Goal: Task Accomplishment & Management: Complete application form

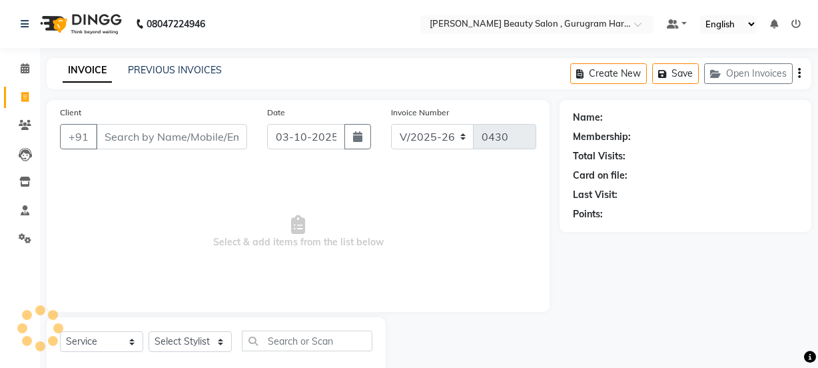
select select "9017"
select select "service"
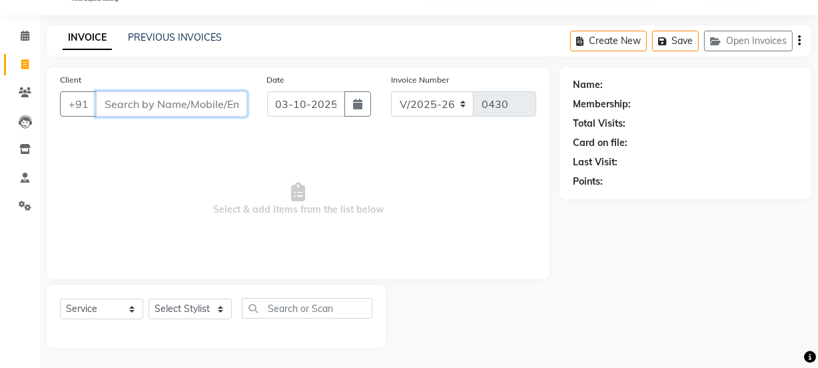
scroll to position [33, 0]
click at [19, 91] on icon at bounding box center [25, 92] width 13 height 10
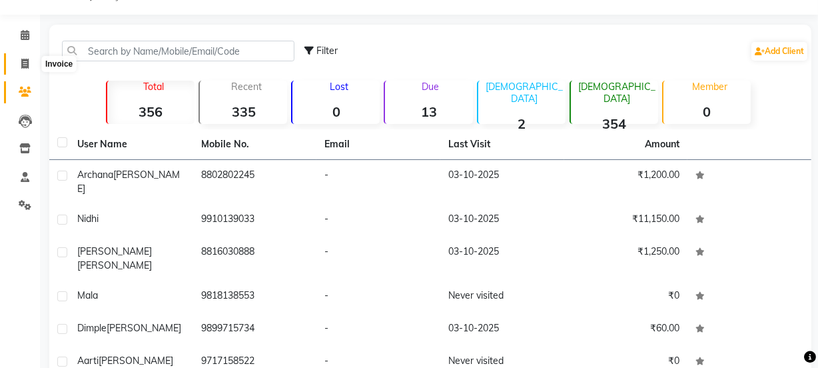
click at [23, 65] on icon at bounding box center [24, 64] width 7 height 10
select select "service"
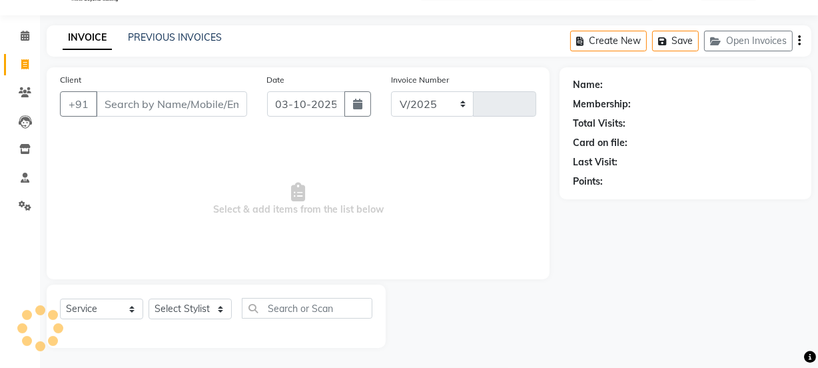
select select "9017"
type input "0430"
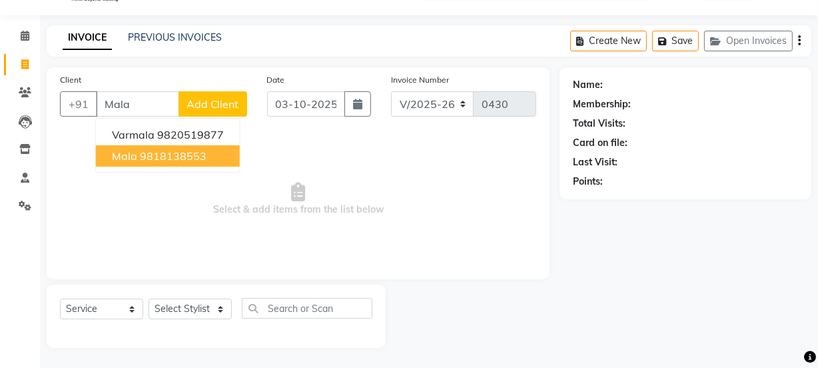
click at [187, 159] on ngb-highlight "9818138553" at bounding box center [173, 155] width 67 height 13
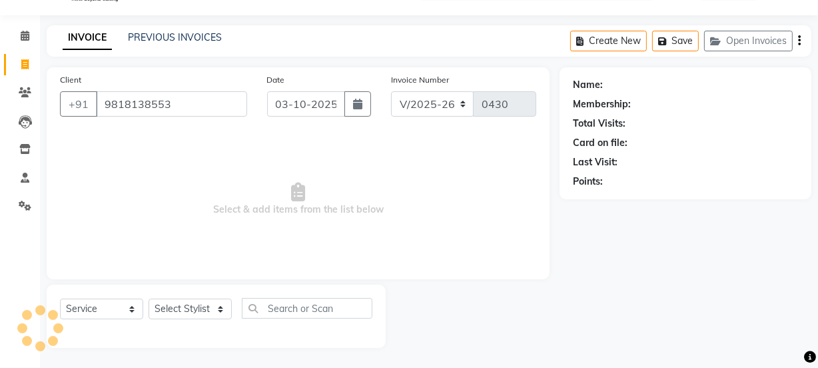
type input "9818138553"
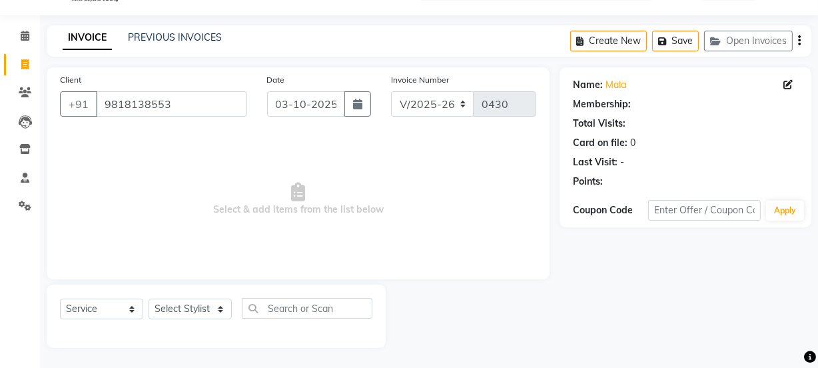
select select "1: Object"
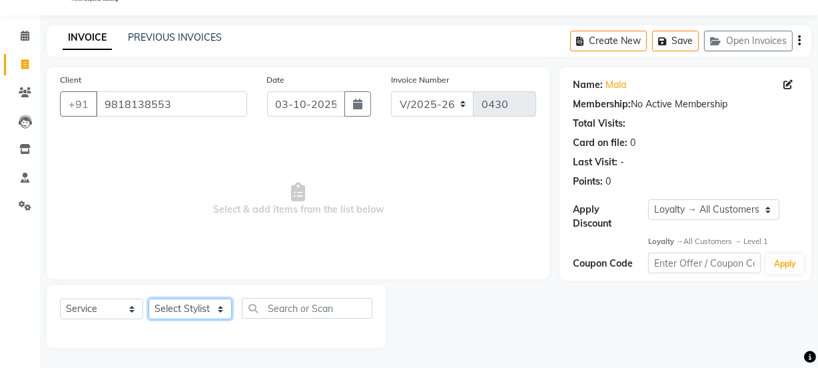
click at [184, 314] on select "Select Stylist [PERSON_NAME] Anjali [PERSON_NAME] Manager [PERSON_NAME] [PERSON…" at bounding box center [190, 309] width 83 height 21
click at [301, 173] on span "Select & add items from the list below" at bounding box center [298, 199] width 476 height 133
click at [25, 83] on li "Clients" at bounding box center [20, 93] width 40 height 29
click at [26, 67] on icon at bounding box center [24, 64] width 7 height 10
select select "service"
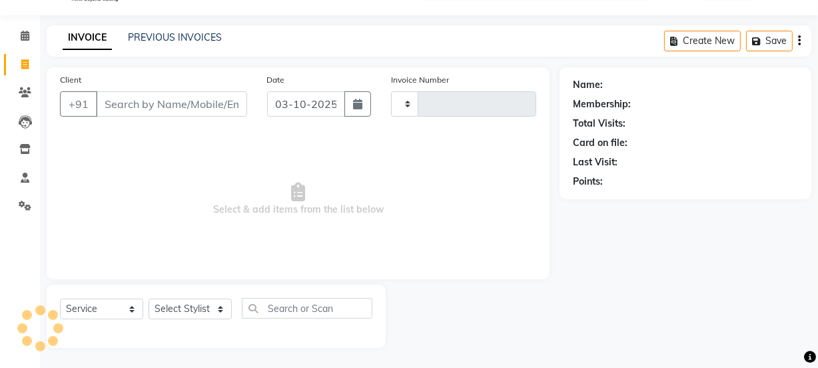
type input "0430"
select select "9017"
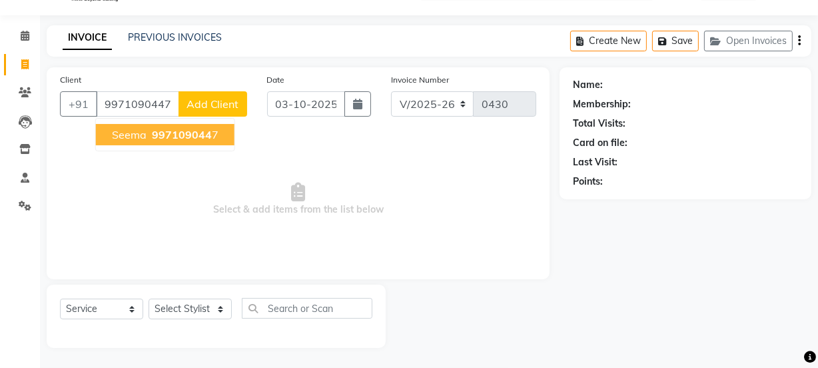
type input "9971090447"
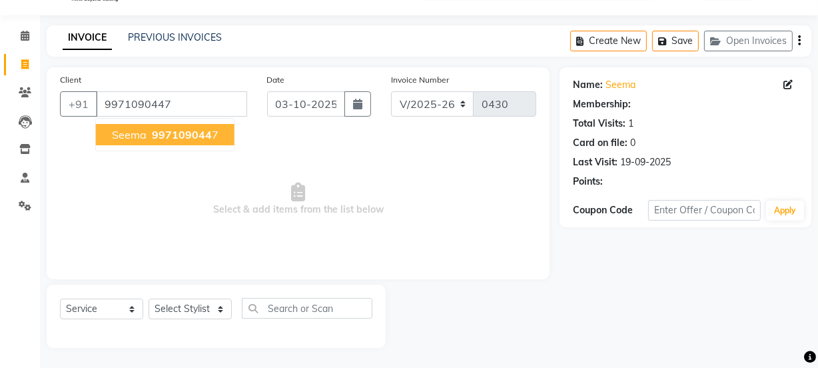
select select "1: Object"
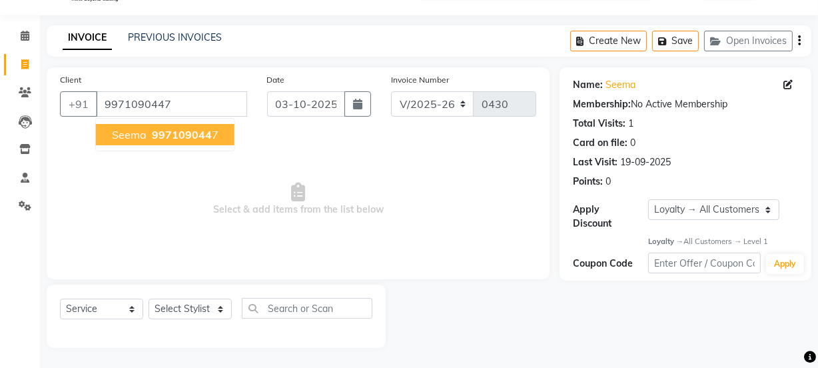
click at [173, 128] on span "997109044" at bounding box center [182, 134] width 60 height 13
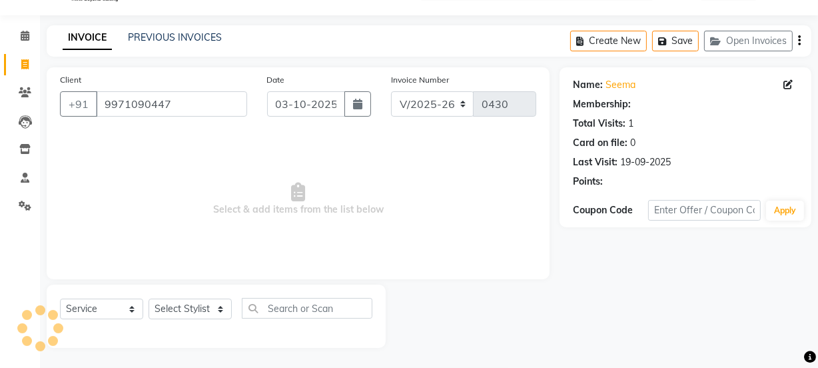
select select "1: Object"
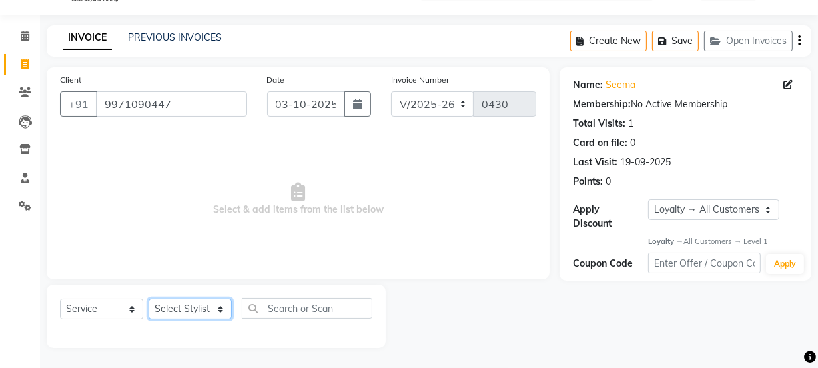
click at [209, 313] on select "Select Stylist [PERSON_NAME] Anjali [PERSON_NAME] Manager [PERSON_NAME] [PERSON…" at bounding box center [190, 309] width 83 height 21
select select "91700"
click at [149, 299] on select "Select Stylist [PERSON_NAME] Anjali [PERSON_NAME] Manager [PERSON_NAME] [PERSON…" at bounding box center [190, 309] width 83 height 21
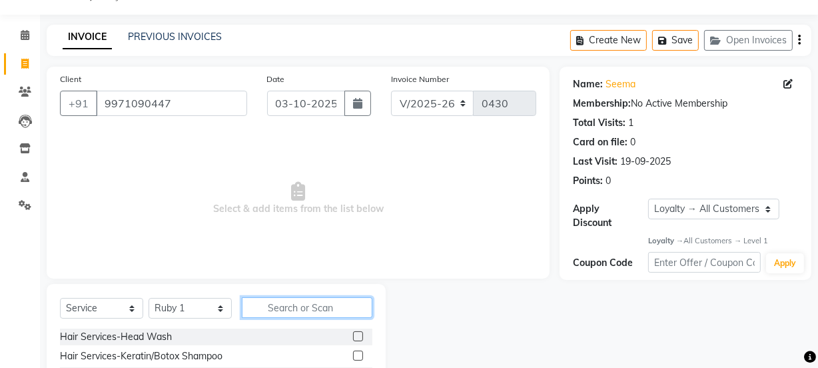
click at [303, 306] on input "text" at bounding box center [307, 307] width 131 height 21
type input "kore"
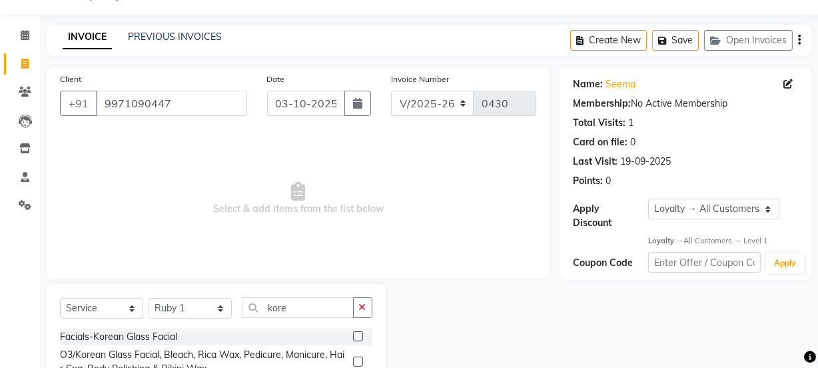
click at [360, 333] on label at bounding box center [358, 336] width 10 height 10
click at [360, 333] on input "checkbox" at bounding box center [357, 337] width 9 height 9
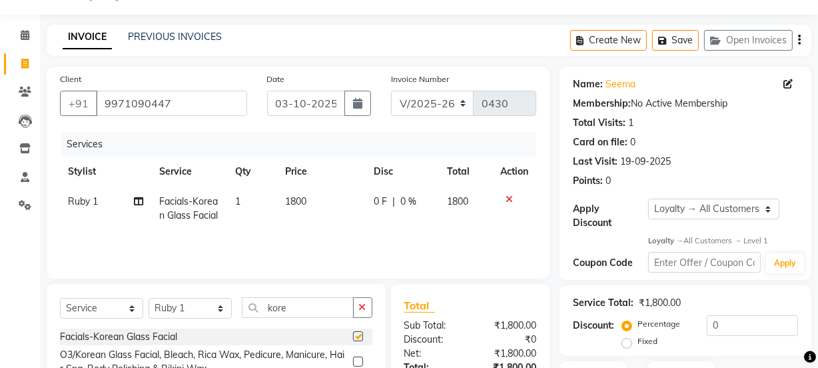
checkbox input "false"
click at [364, 313] on button "button" at bounding box center [362, 307] width 19 height 21
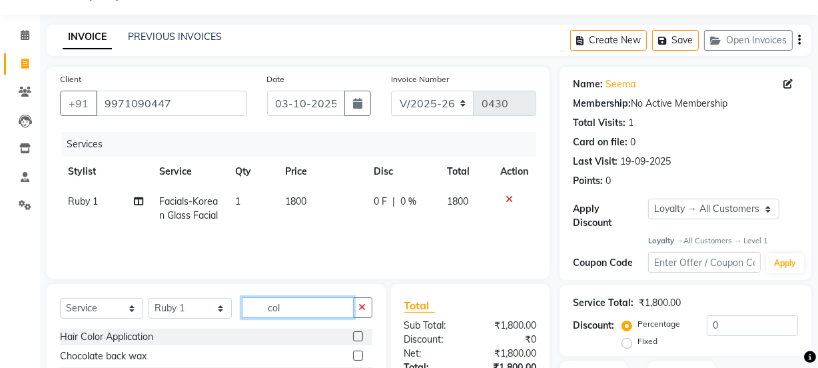
type input "col"
click at [353, 337] on label at bounding box center [358, 336] width 10 height 10
click at [353, 337] on input "checkbox" at bounding box center [357, 337] width 9 height 9
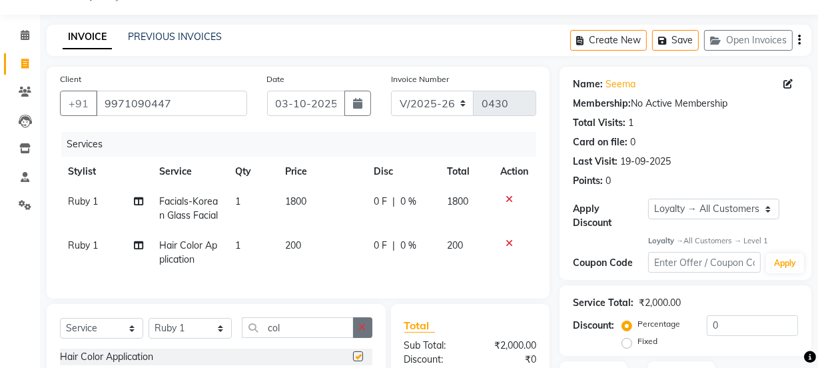
checkbox input "false"
click at [354, 335] on button "button" at bounding box center [362, 327] width 19 height 21
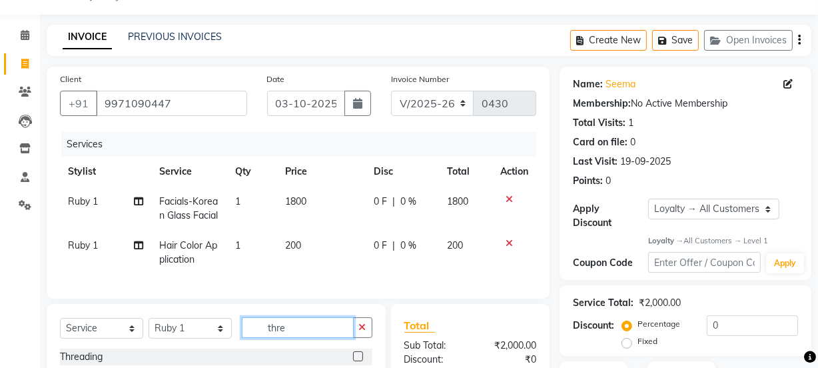
scroll to position [154, 0]
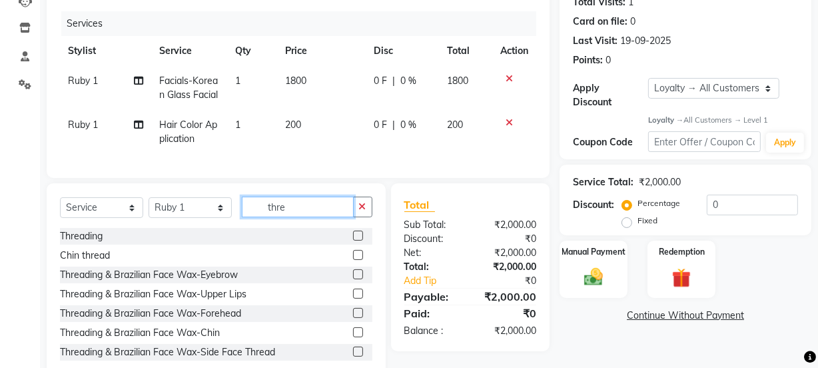
type input "thre"
click at [353, 241] on label at bounding box center [358, 236] width 10 height 10
click at [353, 241] on input "checkbox" at bounding box center [357, 236] width 9 height 9
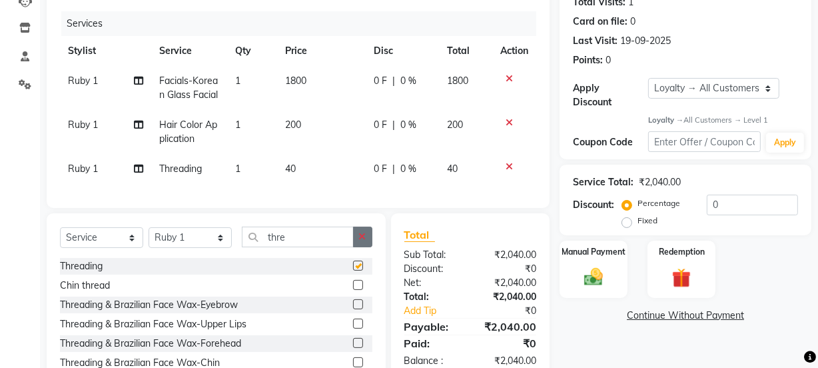
checkbox input "false"
click at [358, 247] on button "button" at bounding box center [362, 237] width 19 height 21
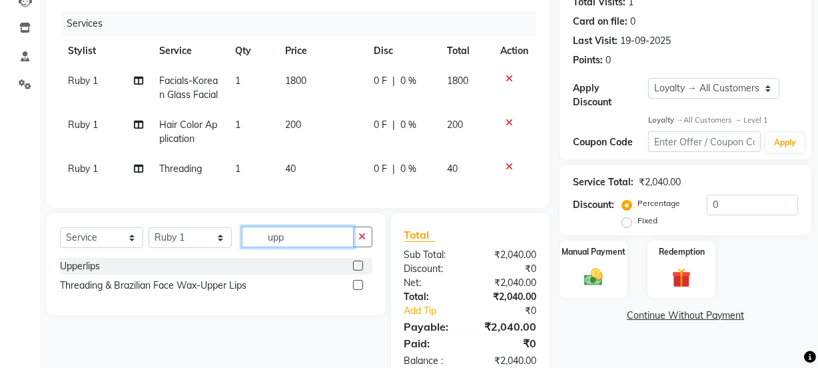
type input "upp"
click at [356, 271] on label at bounding box center [358, 266] width 10 height 10
click at [356, 271] on input "checkbox" at bounding box center [357, 266] width 9 height 9
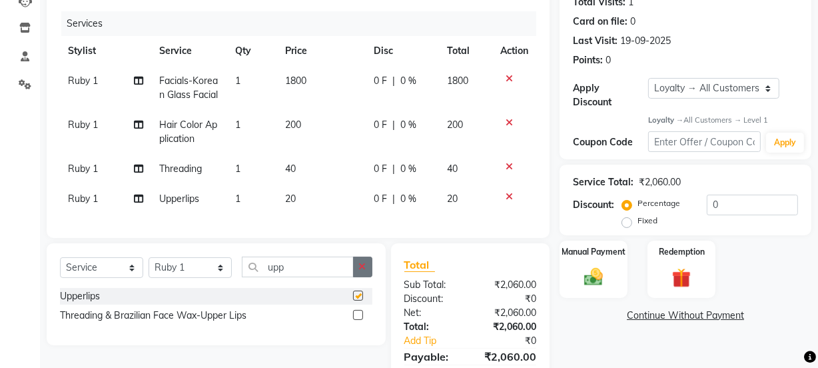
checkbox input "false"
click at [356, 273] on button "button" at bounding box center [362, 267] width 19 height 21
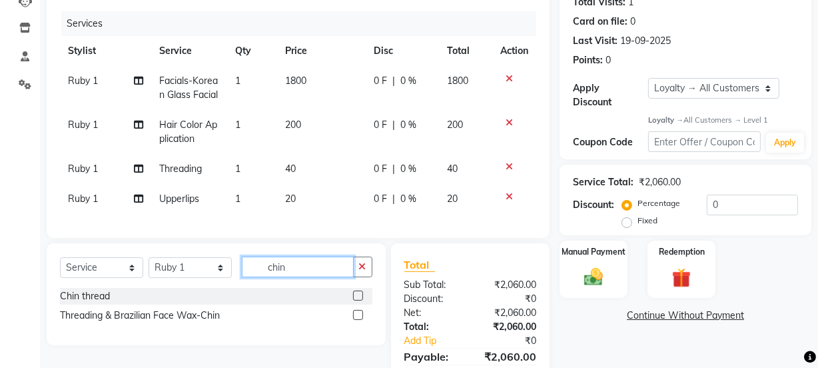
type input "chin"
click at [358, 320] on label at bounding box center [358, 315] width 10 height 10
click at [358, 320] on input "checkbox" at bounding box center [357, 315] width 9 height 9
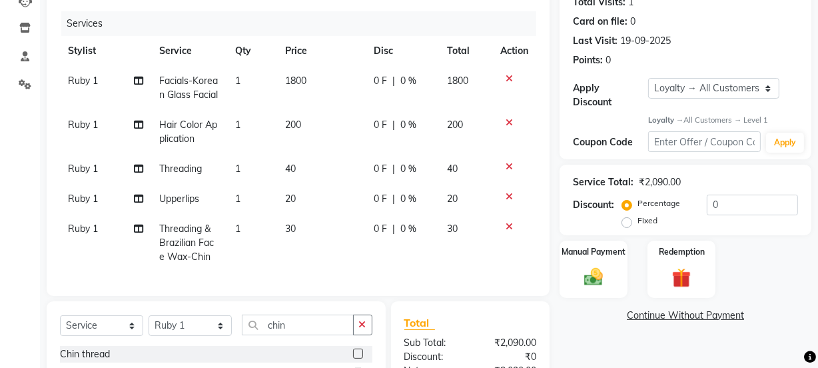
checkbox input "false"
click at [359, 329] on icon "button" at bounding box center [362, 324] width 7 height 9
click at [165, 333] on select "Select Stylist [PERSON_NAME] Anjali [PERSON_NAME] Manager [PERSON_NAME] [PERSON…" at bounding box center [190, 325] width 83 height 21
select select "91699"
click at [149, 324] on select "Select Stylist [PERSON_NAME] Anjali [PERSON_NAME] Manager [PERSON_NAME] [PERSON…" at bounding box center [190, 325] width 83 height 21
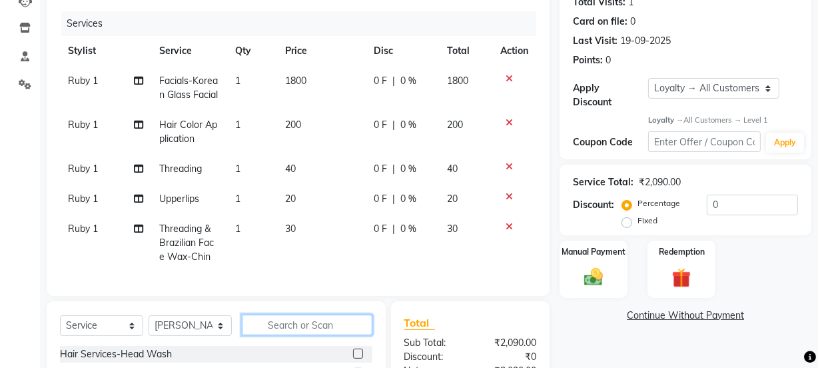
click at [307, 335] on input "text" at bounding box center [307, 325] width 131 height 21
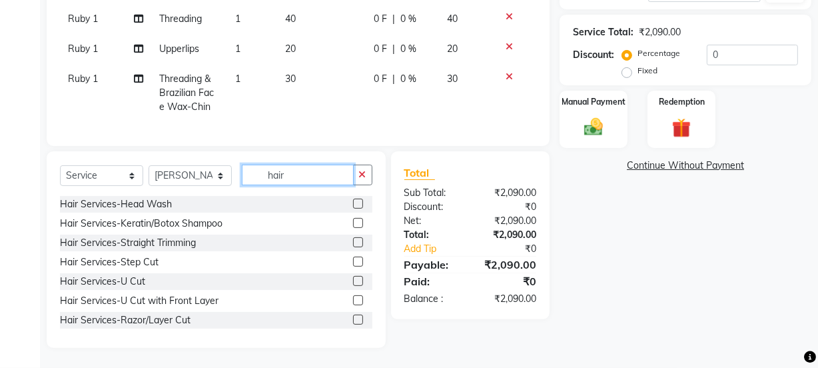
type input "hair"
click at [353, 319] on label at bounding box center [358, 320] width 10 height 10
click at [353, 319] on input "checkbox" at bounding box center [357, 320] width 9 height 9
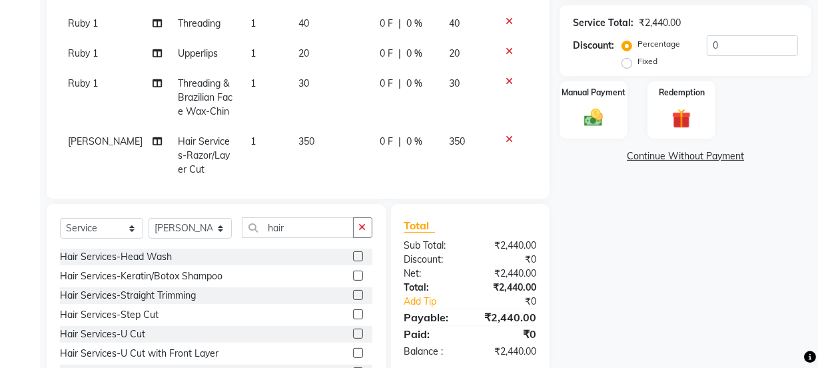
checkbox input "false"
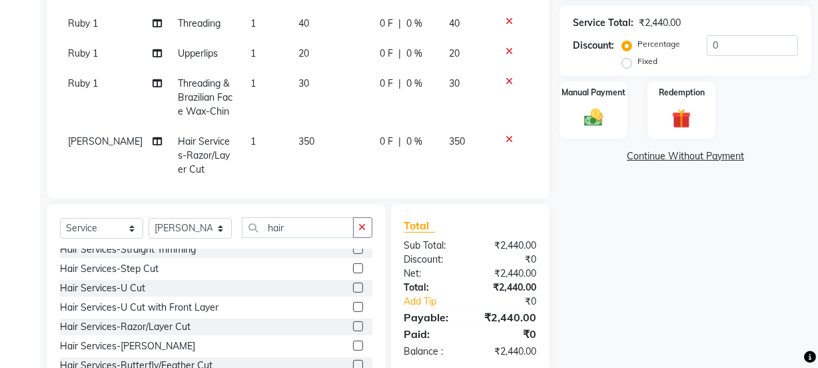
scroll to position [0, 0]
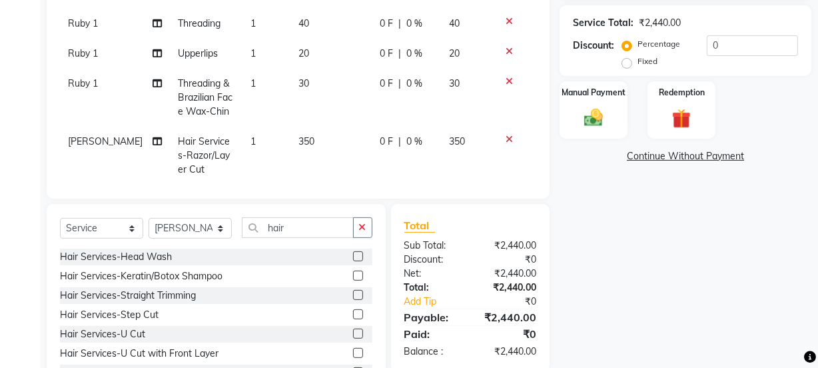
click at [300, 139] on td "350" at bounding box center [332, 156] width 82 height 58
select select "91699"
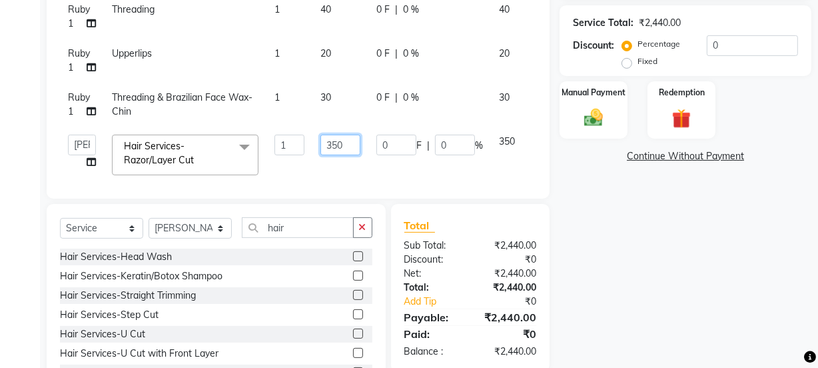
click at [346, 143] on input "350" at bounding box center [341, 145] width 40 height 21
type input "300"
drag, startPoint x: 367, startPoint y: 158, endPoint x: 410, endPoint y: 162, distance: 42.8
click at [378, 159] on td "0 F | 0 %" at bounding box center [429, 155] width 123 height 57
select select "91699"
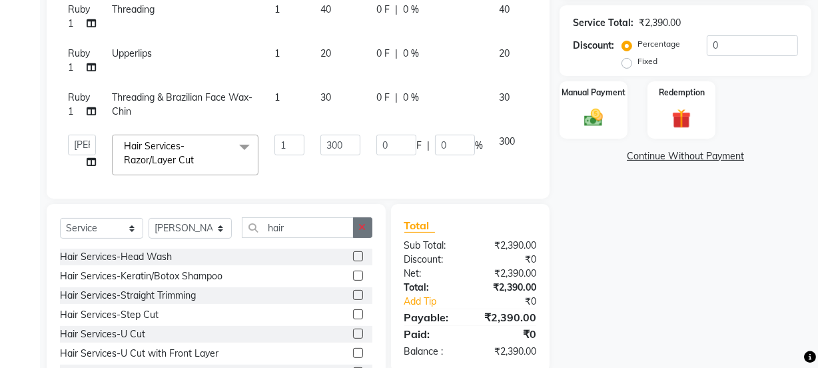
click at [360, 224] on icon "button" at bounding box center [362, 227] width 7 height 9
click at [195, 231] on select "Select Stylist [PERSON_NAME] Anjali [PERSON_NAME] Manager [PERSON_NAME] [PERSON…" at bounding box center [190, 228] width 83 height 21
select select "91712"
click at [149, 218] on select "Select Stylist [PERSON_NAME] Anjali [PERSON_NAME] Manager [PERSON_NAME] [PERSON…" at bounding box center [190, 228] width 83 height 21
click at [284, 232] on input "text" at bounding box center [307, 227] width 131 height 21
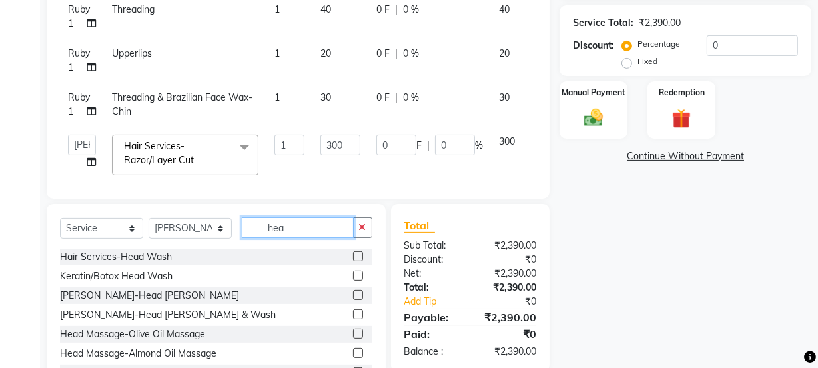
type input "hea"
click at [353, 259] on label at bounding box center [358, 256] width 10 height 10
click at [353, 259] on input "checkbox" at bounding box center [357, 257] width 9 height 9
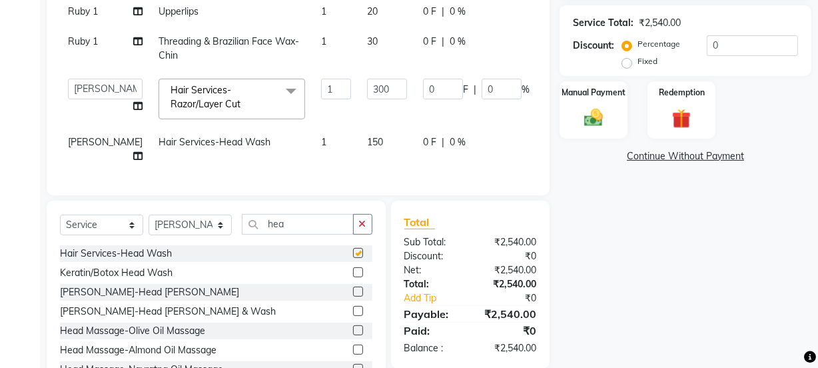
checkbox input "false"
click at [361, 225] on icon "button" at bounding box center [362, 223] width 7 height 9
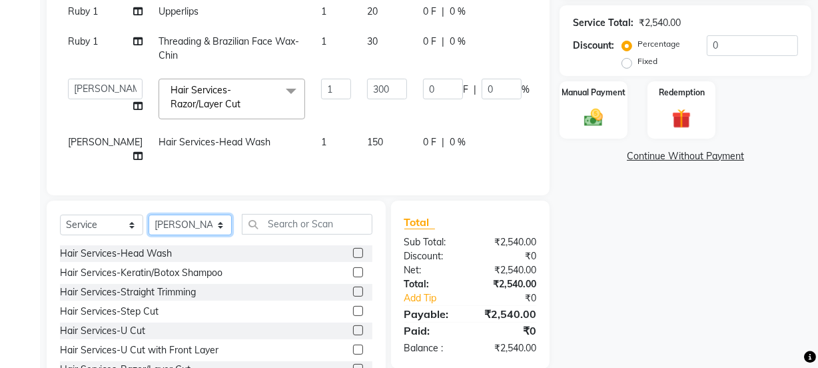
click at [174, 231] on select "Select Stylist [PERSON_NAME] Anjali [PERSON_NAME] Manager [PERSON_NAME] [PERSON…" at bounding box center [190, 225] width 83 height 21
select select "91702"
click at [149, 218] on select "Select Stylist [PERSON_NAME] Anjali [PERSON_NAME] Manager [PERSON_NAME] [PERSON…" at bounding box center [190, 225] width 83 height 21
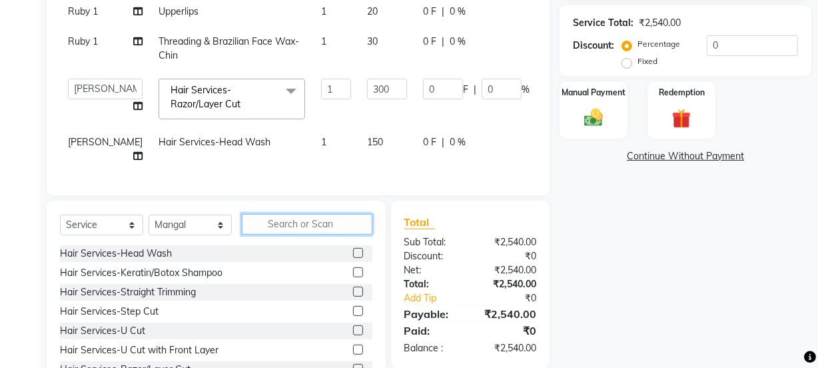
click at [277, 225] on input "text" at bounding box center [307, 224] width 131 height 21
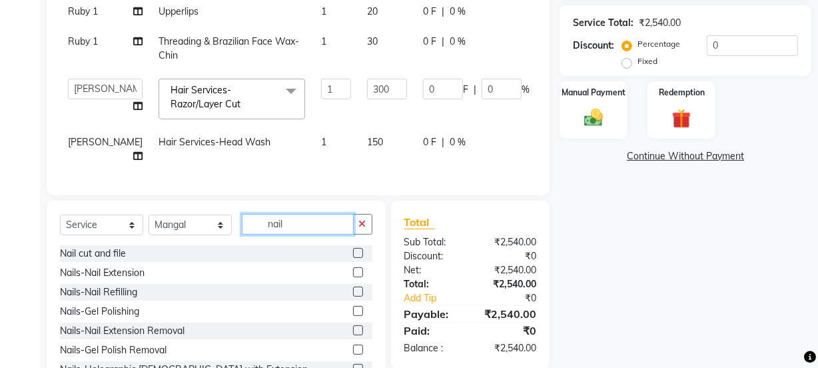
type input "nail"
click at [353, 275] on label at bounding box center [358, 272] width 10 height 10
click at [353, 275] on input "checkbox" at bounding box center [357, 273] width 9 height 9
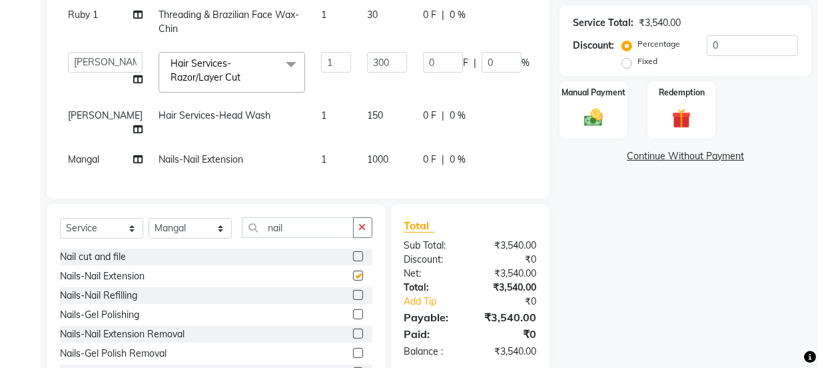
checkbox input "false"
click at [367, 153] on span "1000" at bounding box center [377, 159] width 21 height 12
select select "91702"
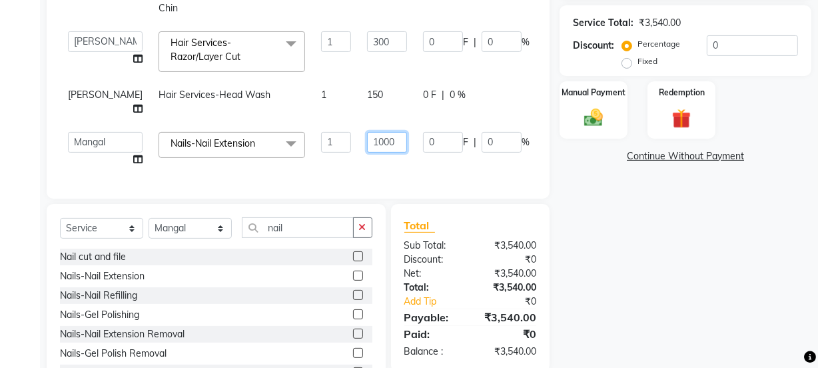
click at [367, 137] on input "1000" at bounding box center [387, 142] width 40 height 21
type input "1"
type input "500"
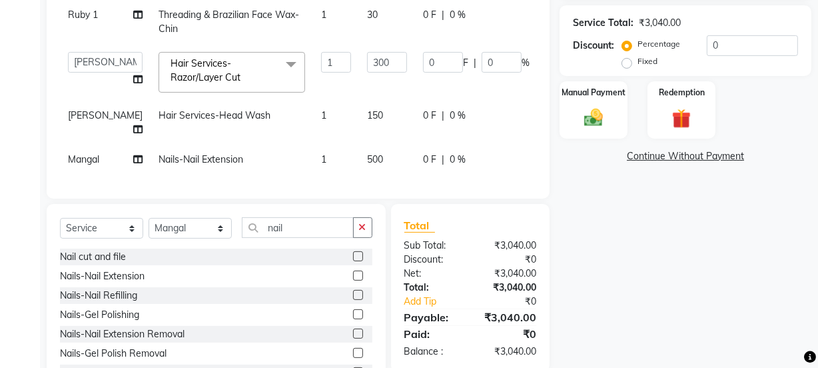
click at [359, 158] on td "500" at bounding box center [387, 160] width 56 height 30
select select "91702"
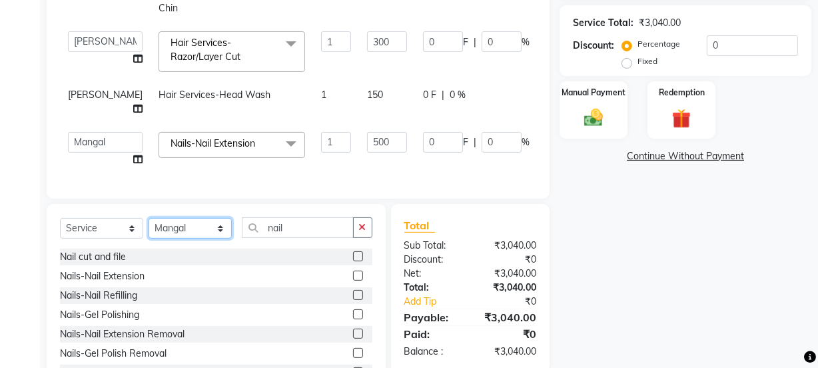
click at [198, 227] on select "Select Stylist [PERSON_NAME] Anjali [PERSON_NAME] Manager [PERSON_NAME] [PERSON…" at bounding box center [190, 228] width 83 height 21
select select "91700"
click at [149, 218] on select "Select Stylist [PERSON_NAME] Anjali [PERSON_NAME] Manager [PERSON_NAME] [PERSON…" at bounding box center [190, 228] width 83 height 21
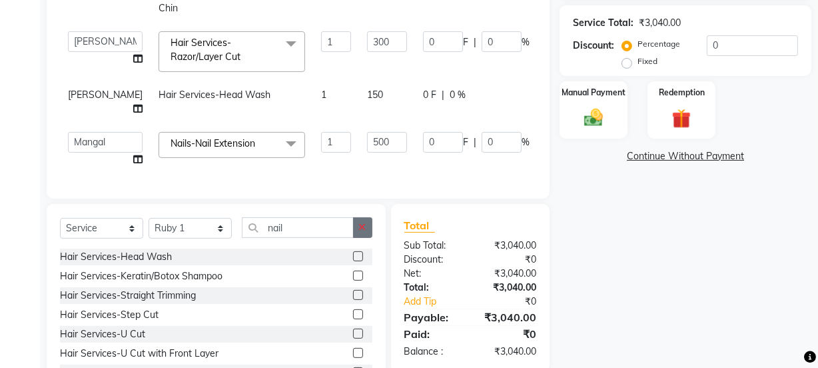
click at [356, 233] on button "button" at bounding box center [362, 227] width 19 height 21
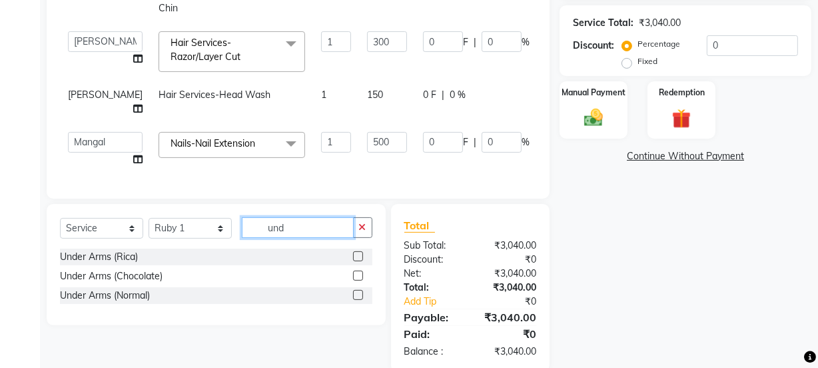
type input "und"
click at [358, 296] on label at bounding box center [358, 295] width 10 height 10
click at [358, 296] on input "checkbox" at bounding box center [357, 295] width 9 height 9
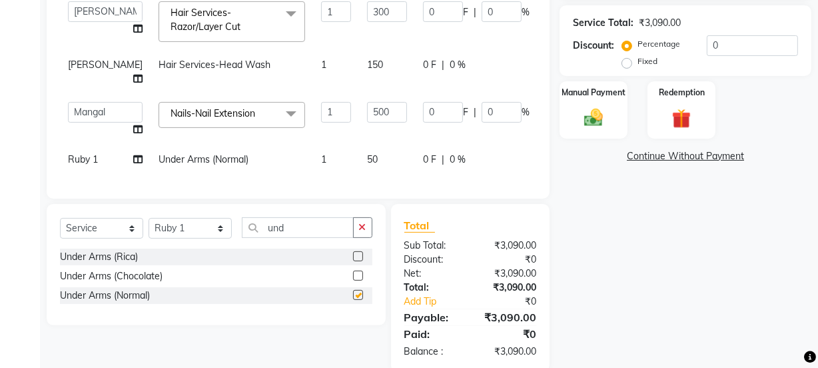
checkbox input "false"
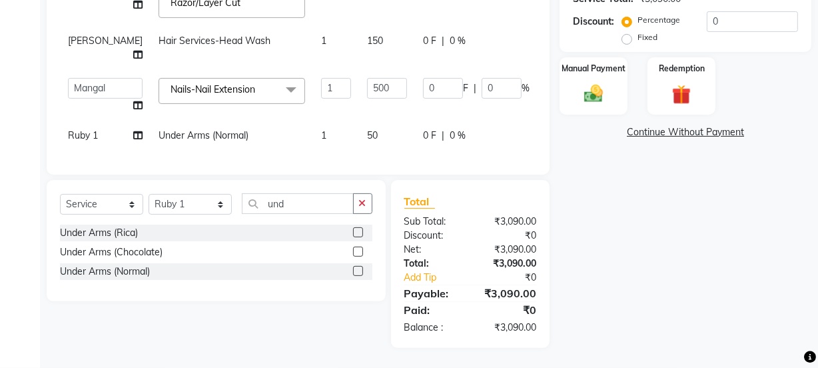
click at [638, 41] on label "Fixed" at bounding box center [648, 37] width 20 height 12
click at [627, 41] on input "Fixed" at bounding box center [629, 37] width 9 height 9
radio input "true"
click at [740, 21] on input "0" at bounding box center [752, 21] width 91 height 21
type input "9"
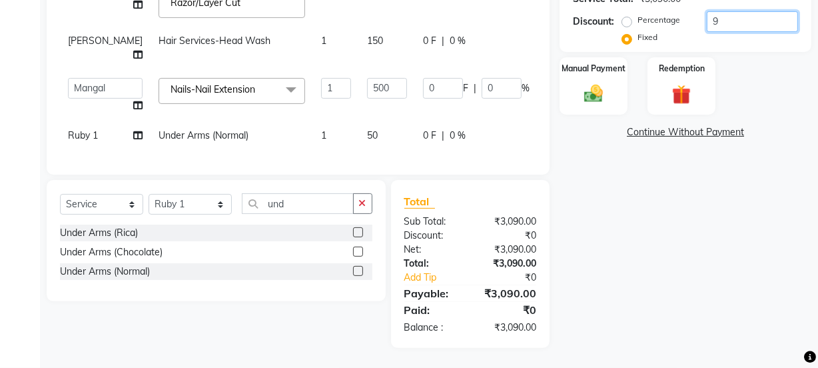
type input "0.87"
type input "0.29"
type input "1.46"
type input "0.29"
type input "90"
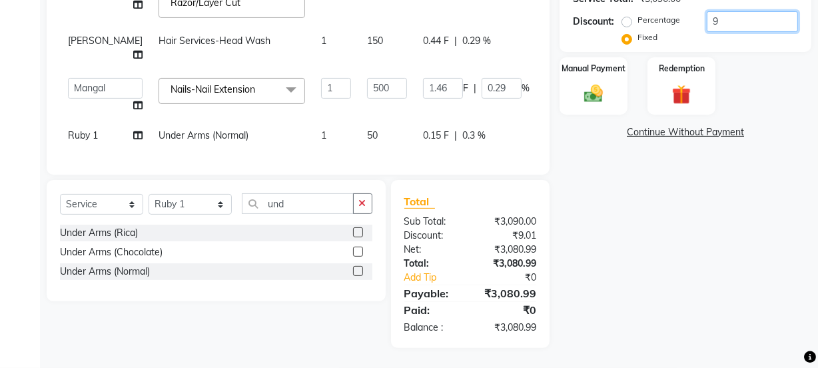
type input "8.74"
type input "2.91"
type input "14.56"
type input "2.91"
type input "90"
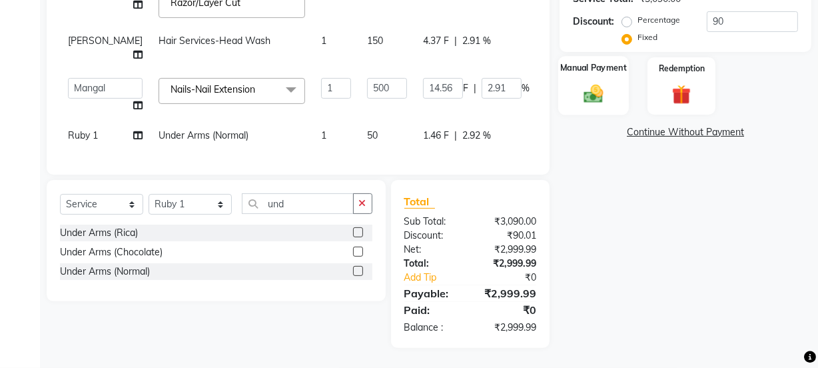
drag, startPoint x: 599, startPoint y: 89, endPoint x: 596, endPoint y: 97, distance: 9.3
click at [598, 89] on img at bounding box center [594, 94] width 32 height 23
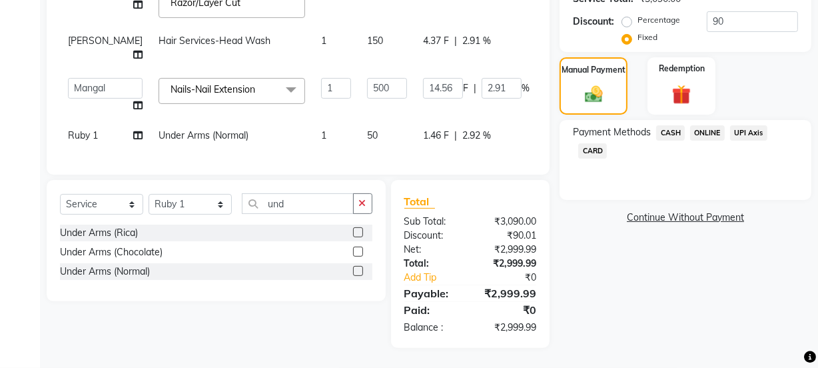
click at [714, 129] on span "ONLINE" at bounding box center [707, 132] width 35 height 15
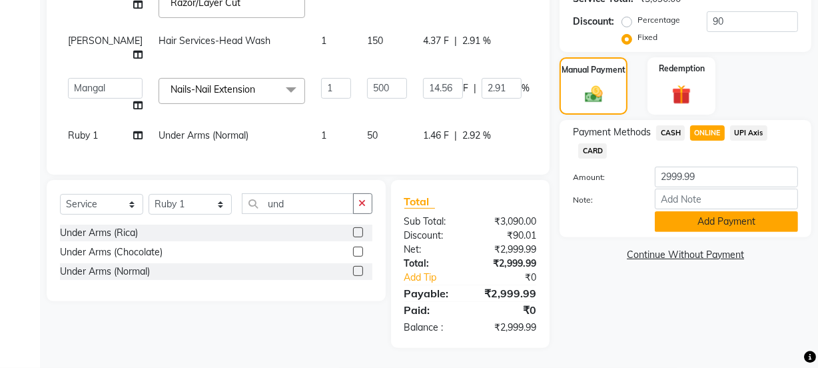
click at [707, 219] on button "Add Payment" at bounding box center [726, 221] width 143 height 21
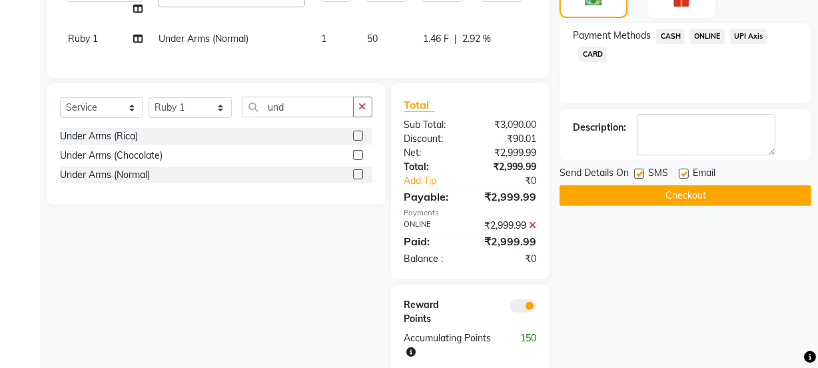
scroll to position [458, 0]
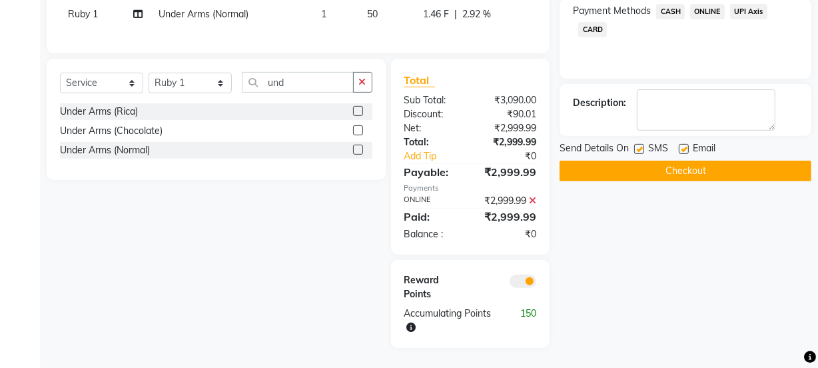
click at [685, 151] on label at bounding box center [684, 149] width 10 height 10
click at [685, 151] on input "checkbox" at bounding box center [683, 149] width 9 height 9
checkbox input "false"
click at [681, 165] on button "Checkout" at bounding box center [686, 171] width 252 height 21
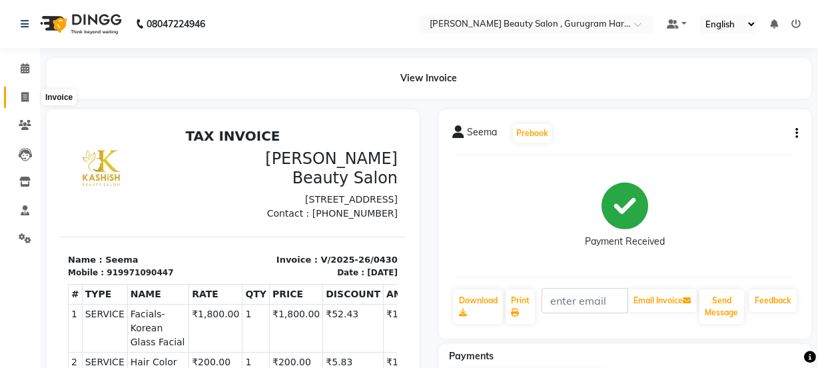
click at [21, 93] on icon at bounding box center [24, 97] width 7 height 10
select select "service"
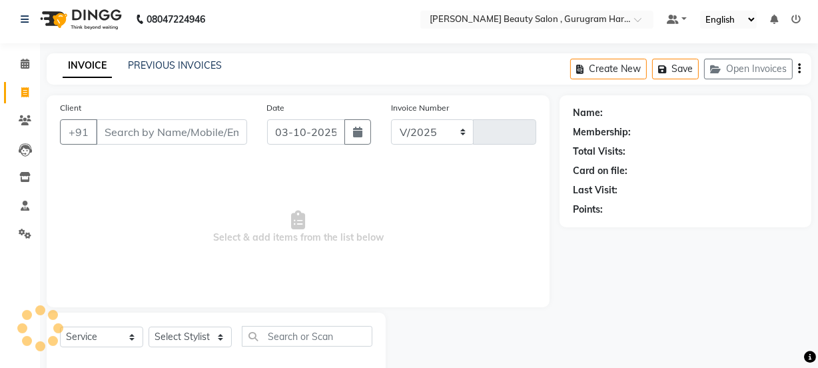
select select "9017"
type input "0431"
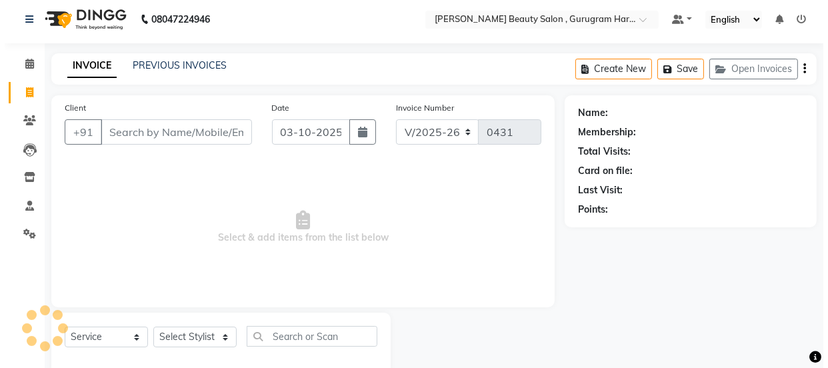
scroll to position [33, 0]
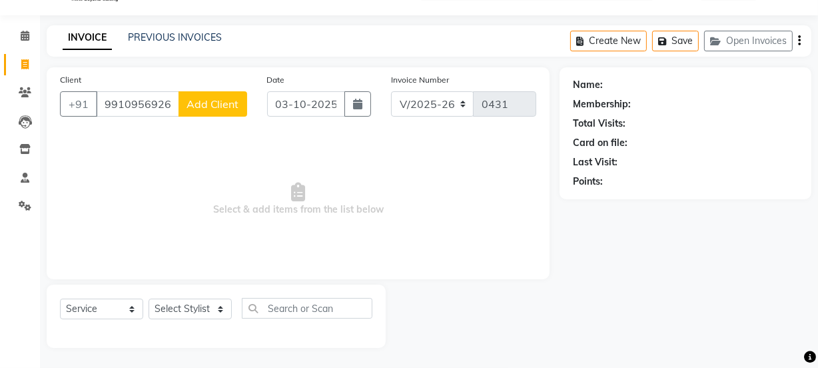
type input "9910956926"
click at [217, 108] on span "Add Client" at bounding box center [213, 103] width 53 height 13
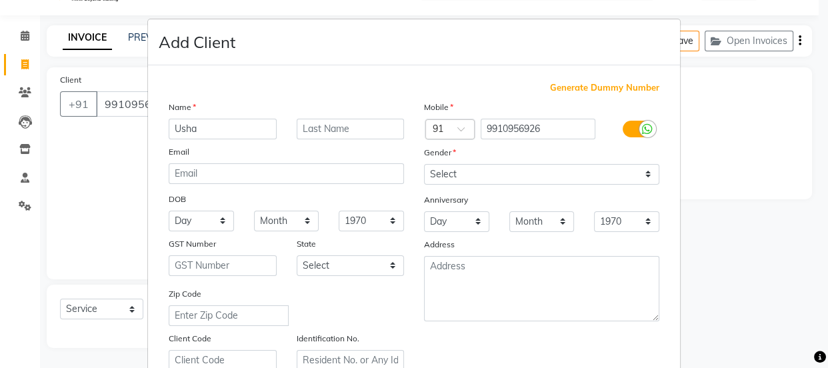
type input "Usha"
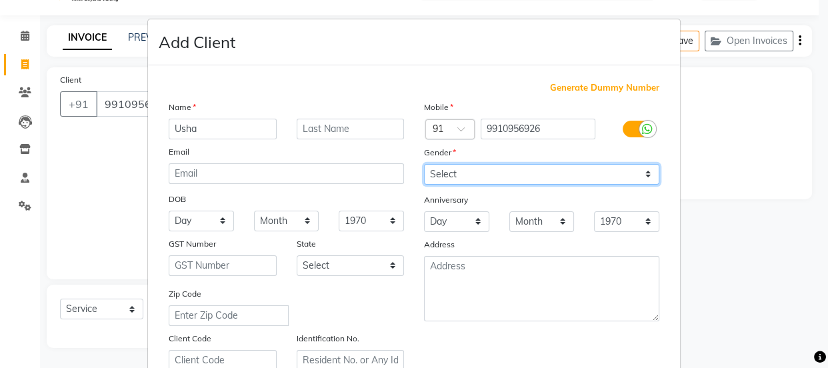
click at [546, 171] on select "Select [DEMOGRAPHIC_DATA] [DEMOGRAPHIC_DATA] Other Prefer Not To Say" at bounding box center [541, 174] width 235 height 21
select select "[DEMOGRAPHIC_DATA]"
click at [424, 164] on select "Select [DEMOGRAPHIC_DATA] [DEMOGRAPHIC_DATA] Other Prefer Not To Say" at bounding box center [541, 174] width 235 height 21
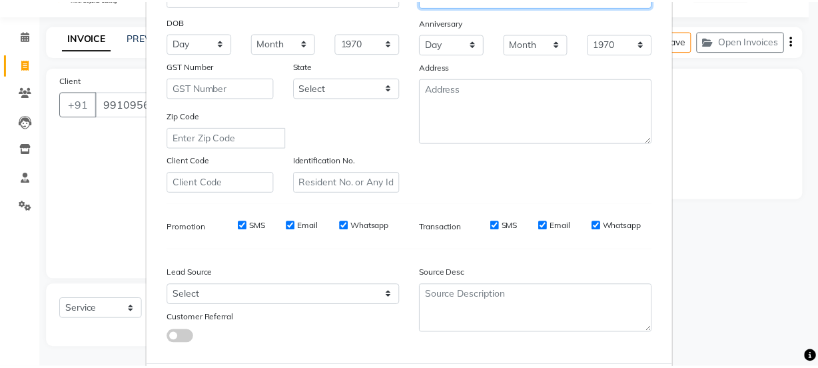
scroll to position [251, 0]
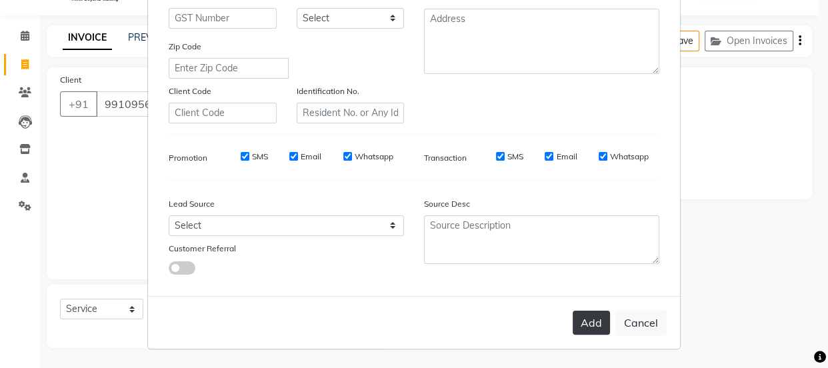
click at [586, 321] on button "Add" at bounding box center [590, 323] width 37 height 24
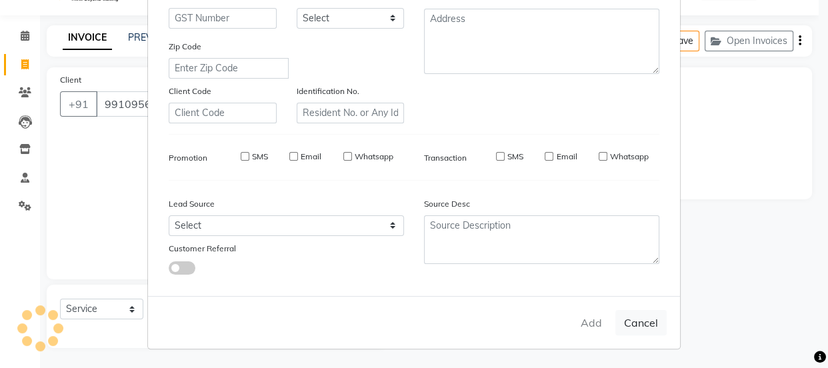
select select
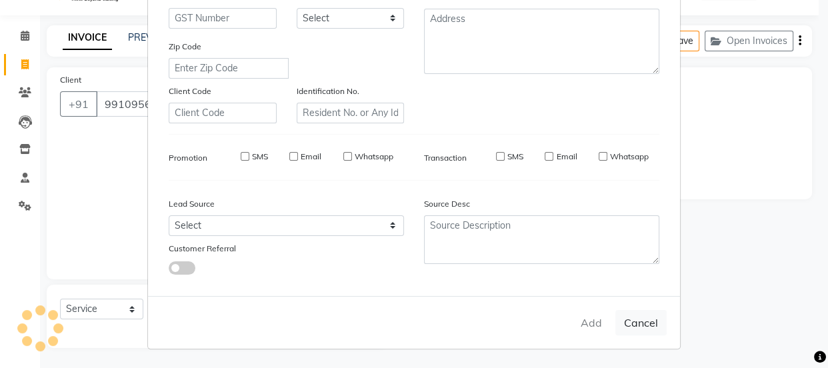
select select
checkbox input "false"
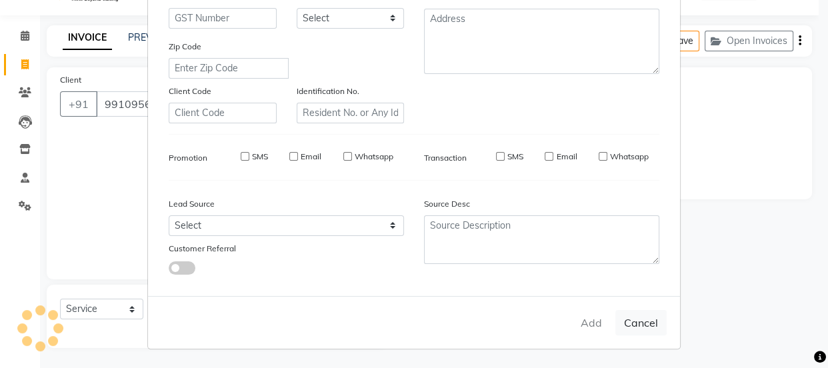
checkbox input "false"
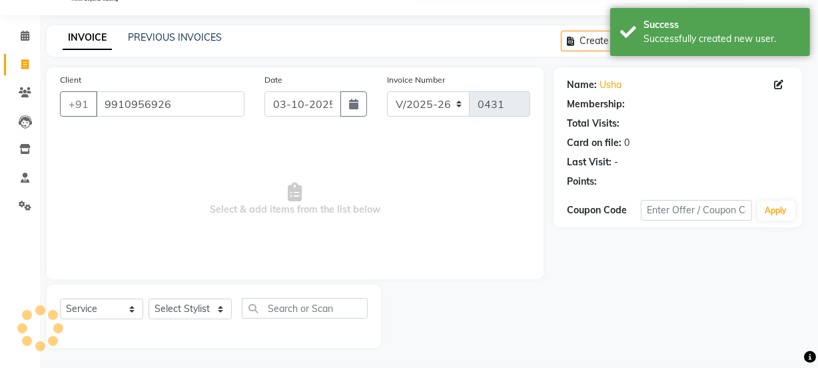
select select "1: Object"
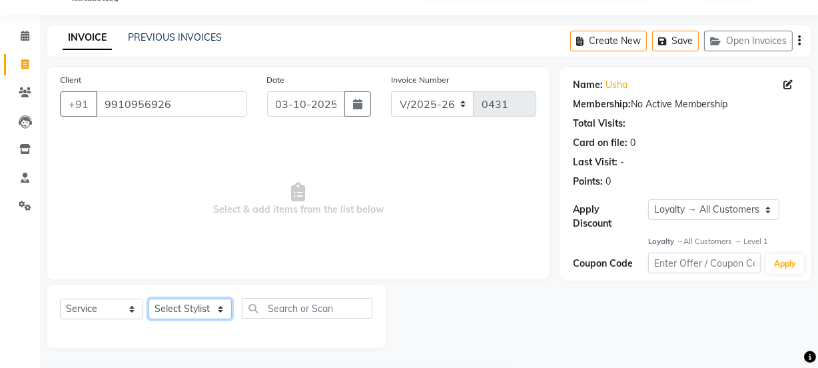
click at [217, 314] on select "Select Stylist [PERSON_NAME] [PERSON_NAME] [PERSON_NAME] Manager [PERSON_NAME] …" at bounding box center [190, 309] width 83 height 21
select select "91712"
click at [149, 299] on select "Select Stylist [PERSON_NAME] [PERSON_NAME] [PERSON_NAME] Manager [PERSON_NAME] …" at bounding box center [190, 309] width 83 height 21
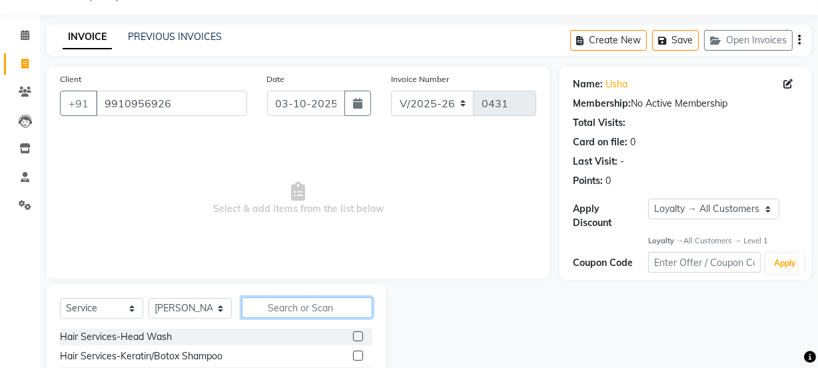
click at [333, 305] on input "text" at bounding box center [307, 307] width 131 height 21
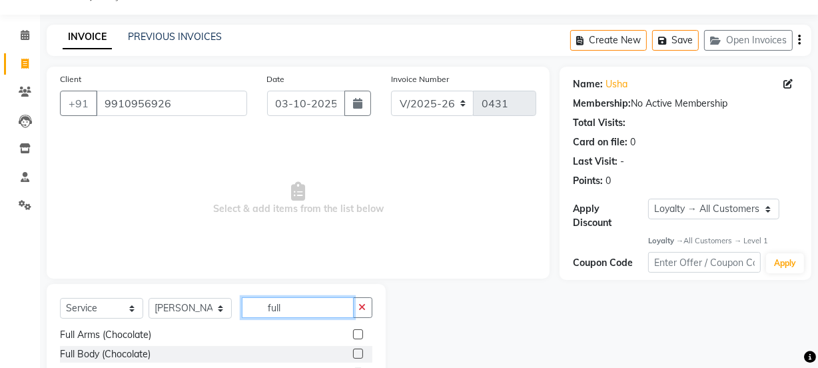
scroll to position [154, 0]
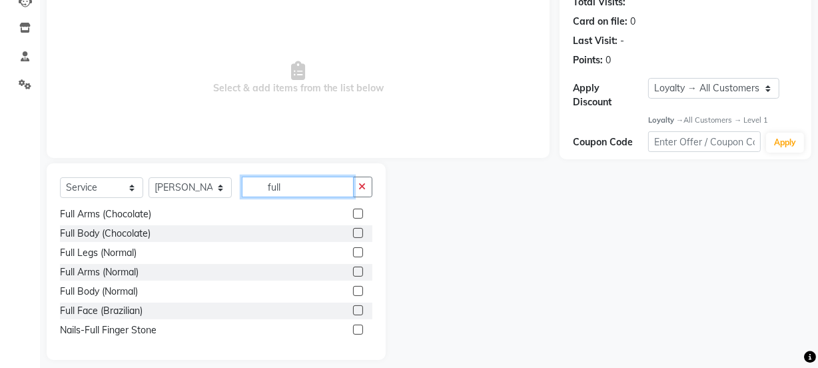
type input "full"
click at [353, 269] on label at bounding box center [358, 272] width 10 height 10
click at [353, 269] on input "checkbox" at bounding box center [357, 272] width 9 height 9
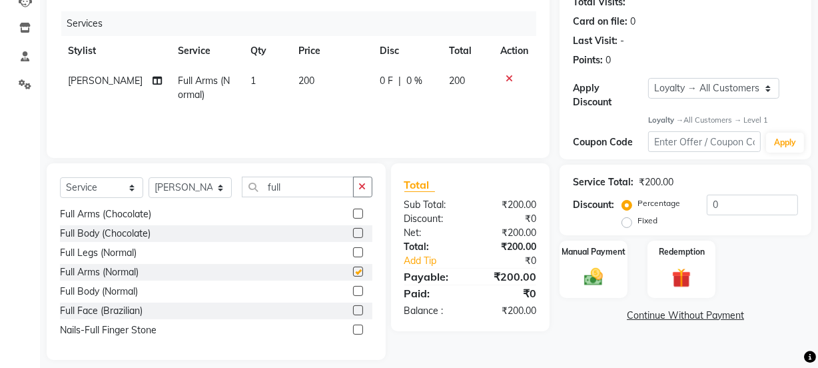
checkbox input "false"
click at [353, 251] on label at bounding box center [358, 252] width 10 height 10
click at [353, 251] on input "checkbox" at bounding box center [357, 253] width 9 height 9
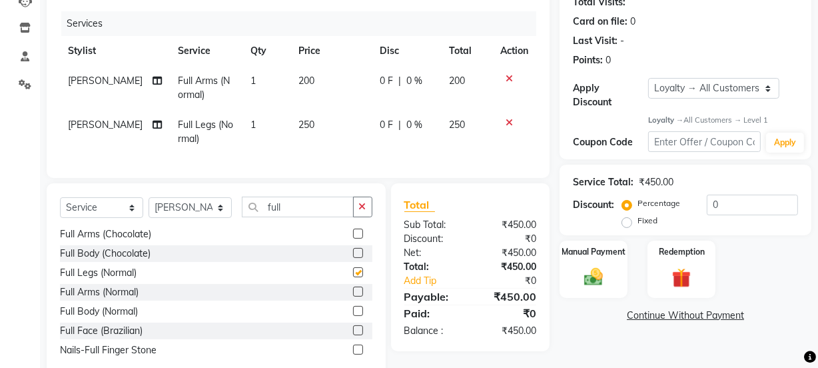
checkbox input "false"
click at [364, 211] on icon "button" at bounding box center [362, 206] width 7 height 9
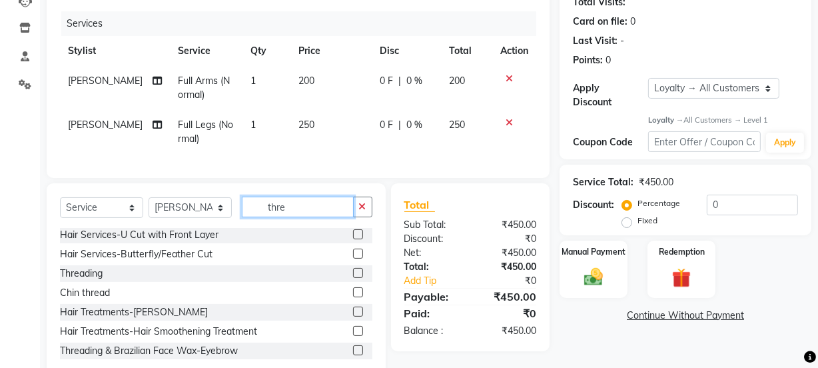
scroll to position [0, 0]
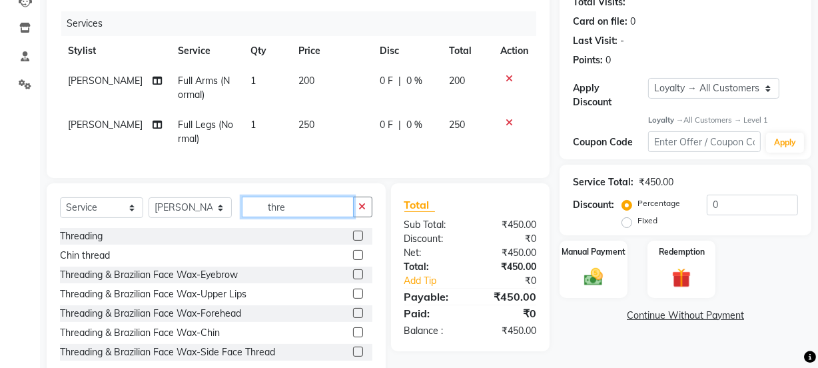
type input "thre"
click at [353, 241] on label at bounding box center [358, 236] width 10 height 10
click at [353, 241] on input "checkbox" at bounding box center [357, 236] width 9 height 9
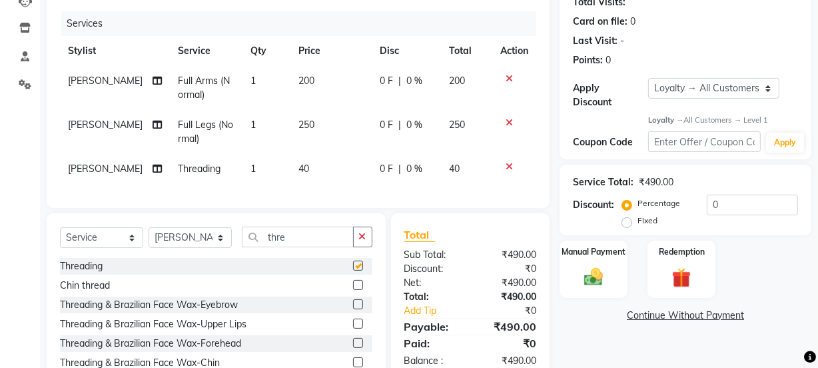
checkbox input "false"
drag, startPoint x: 360, startPoint y: 245, endPoint x: 354, endPoint y: 246, distance: 6.8
click at [360, 241] on icon "button" at bounding box center [362, 236] width 7 height 9
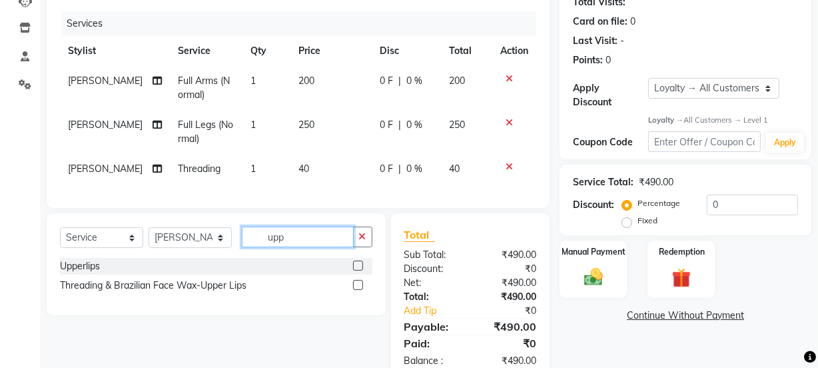
type input "upp"
click at [360, 271] on label at bounding box center [358, 266] width 10 height 10
click at [360, 271] on input "checkbox" at bounding box center [357, 266] width 9 height 9
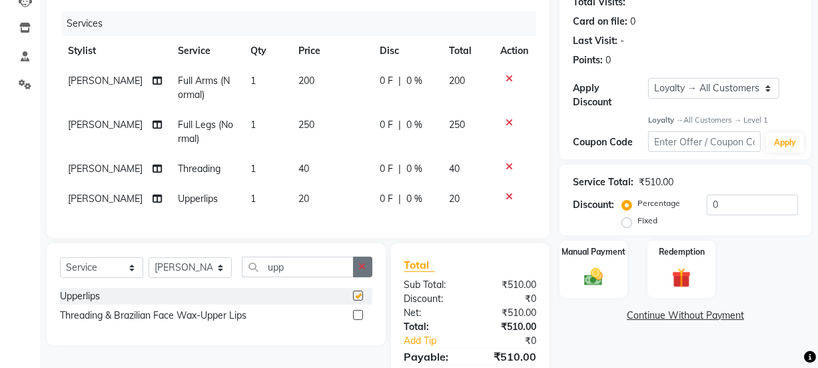
checkbox input "false"
click at [361, 271] on icon "button" at bounding box center [362, 266] width 7 height 9
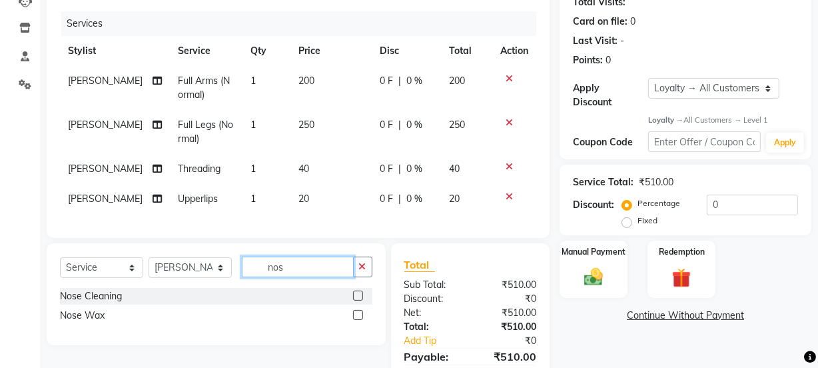
type input "nos"
click at [357, 320] on label at bounding box center [358, 315] width 10 height 10
click at [357, 320] on input "checkbox" at bounding box center [357, 315] width 9 height 9
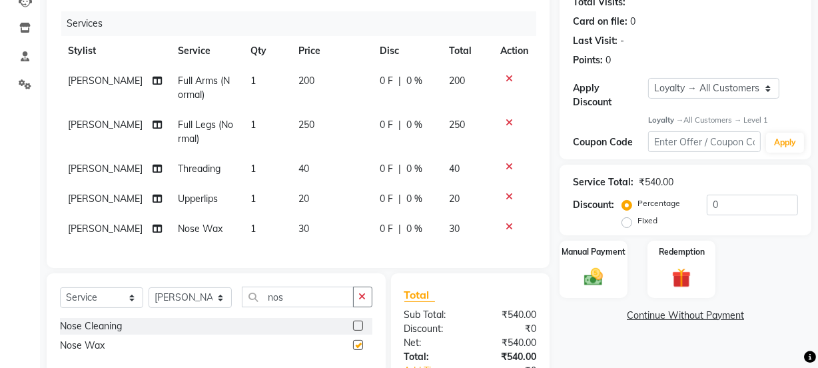
checkbox input "false"
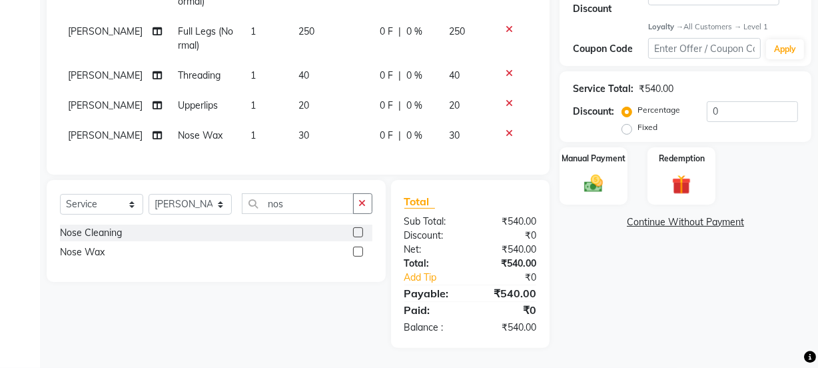
click at [299, 99] on span "20" at bounding box center [304, 105] width 11 height 12
select select "91712"
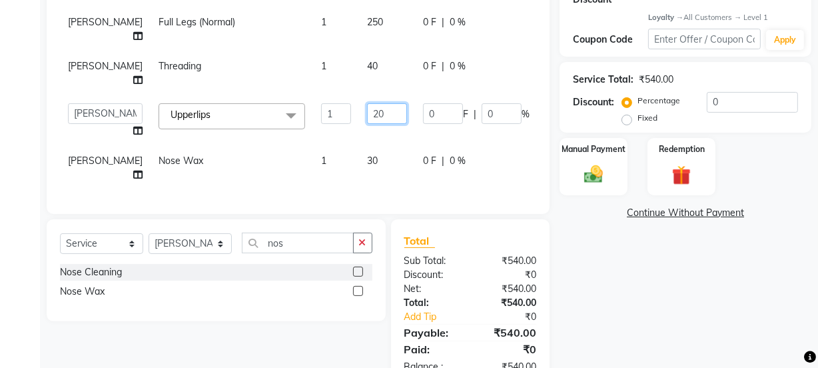
click at [367, 112] on input "20" at bounding box center [387, 113] width 40 height 21
type input "2"
type input "30"
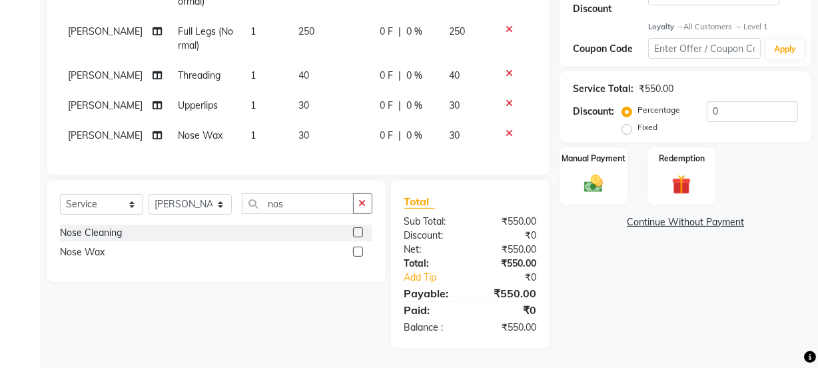
click at [347, 164] on div "Client [PHONE_NUMBER] Date [DATE] Invoice Number V/2025 V/[PHONE_NUMBER] Servic…" at bounding box center [298, 14] width 503 height 322
click at [302, 121] on td "30" at bounding box center [332, 136] width 82 height 30
select select "91712"
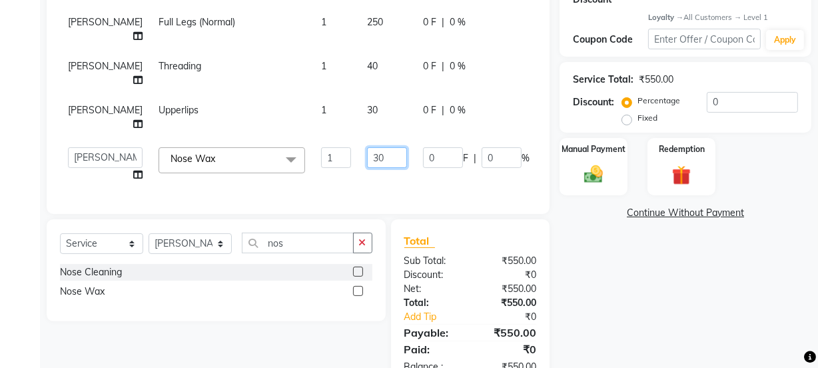
click at [367, 153] on input "30" at bounding box center [387, 157] width 40 height 21
type input "3"
type input "40"
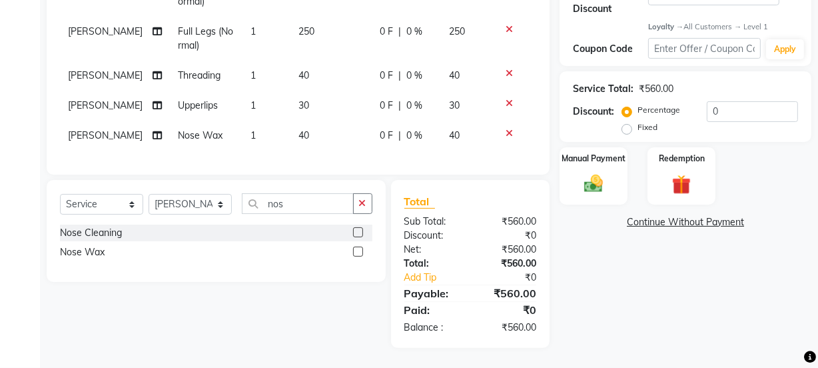
click at [322, 186] on div "Client [PHONE_NUMBER] Date [DATE] Invoice Number V/2025 V/[PHONE_NUMBER] Servic…" at bounding box center [298, 100] width 523 height 495
click at [602, 161] on div "Manual Payment" at bounding box center [593, 176] width 71 height 59
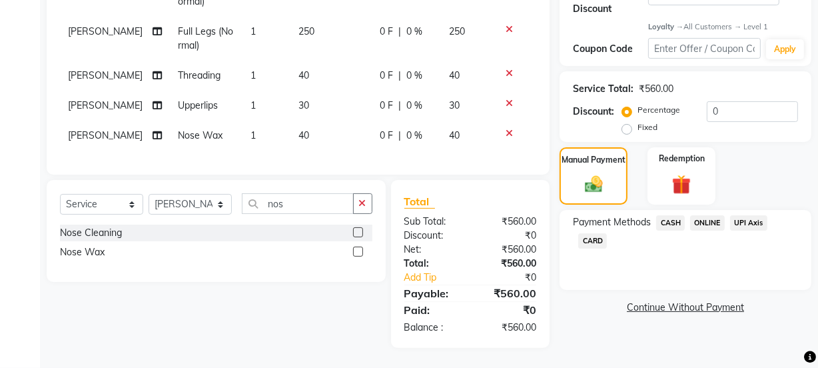
click at [708, 215] on span "ONLINE" at bounding box center [707, 222] width 35 height 15
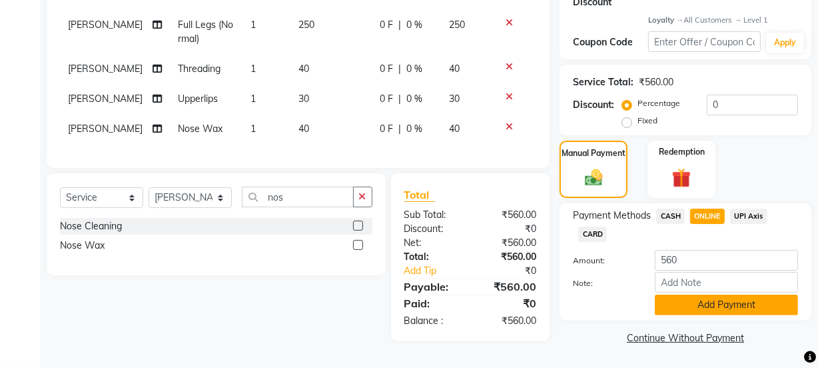
click at [698, 303] on button "Add Payment" at bounding box center [726, 305] width 143 height 21
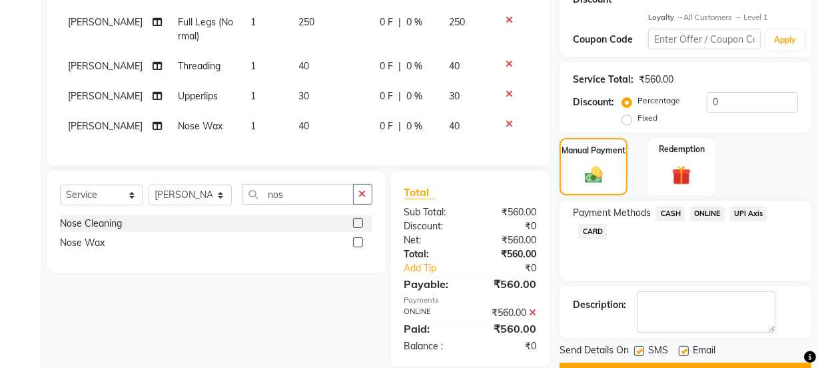
scroll to position [378, 0]
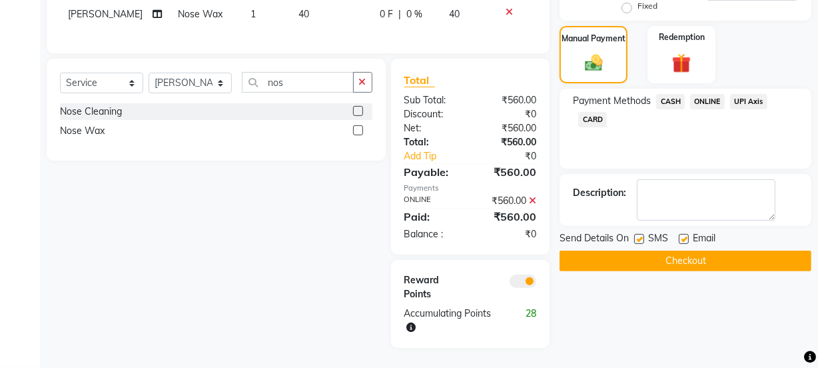
click at [686, 234] on label at bounding box center [684, 239] width 10 height 10
click at [686, 235] on input "checkbox" at bounding box center [683, 239] width 9 height 9
checkbox input "false"
click at [685, 251] on button "Checkout" at bounding box center [686, 261] width 252 height 21
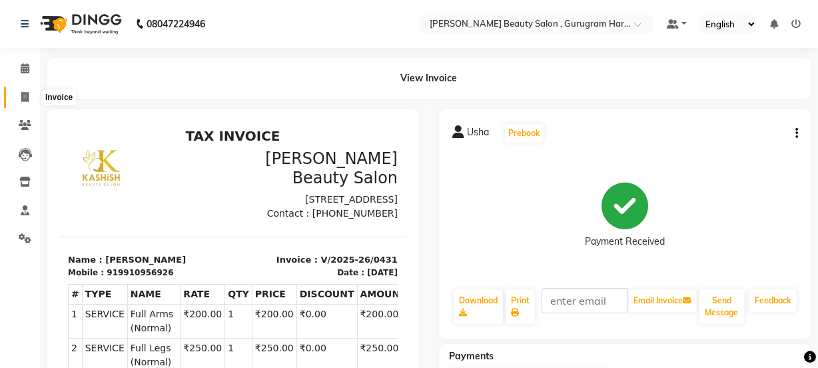
click at [22, 95] on icon at bounding box center [24, 97] width 7 height 10
select select "service"
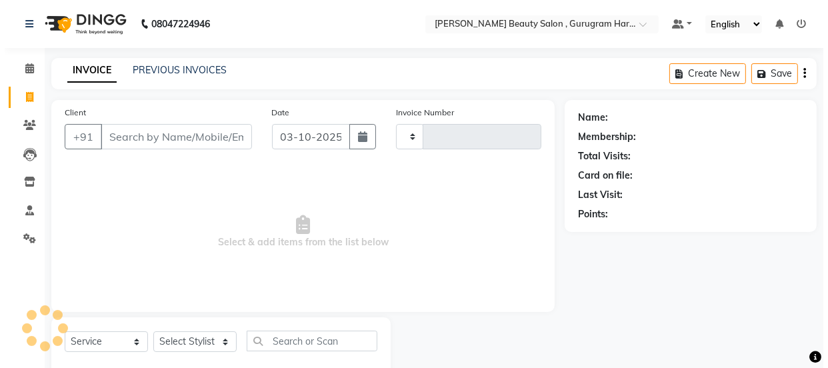
scroll to position [33, 0]
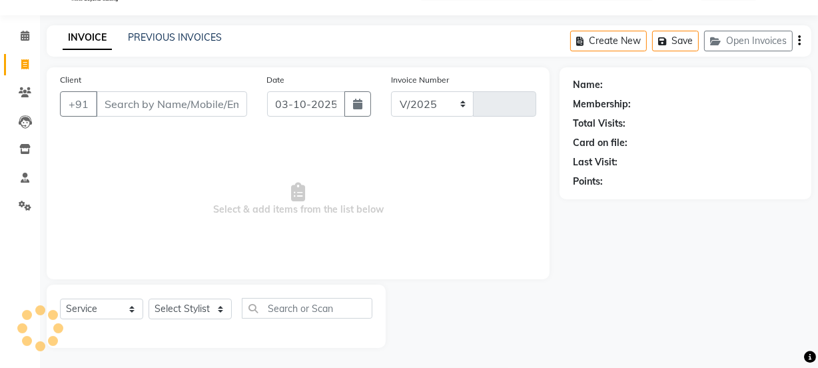
select select "9017"
type input "0432"
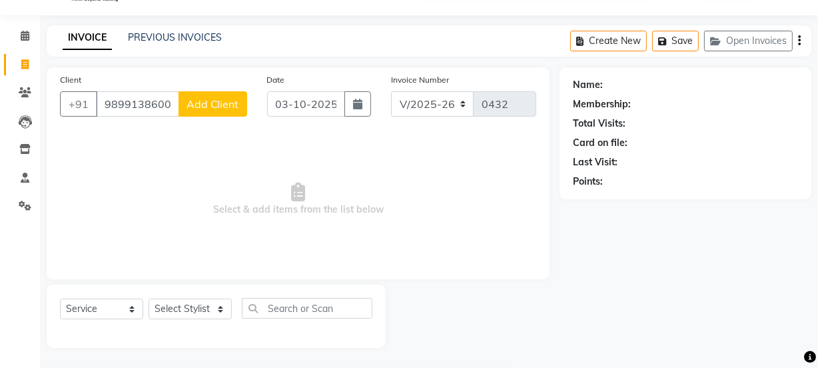
type input "9899138600"
click at [229, 100] on span "Add Client" at bounding box center [213, 103] width 53 height 13
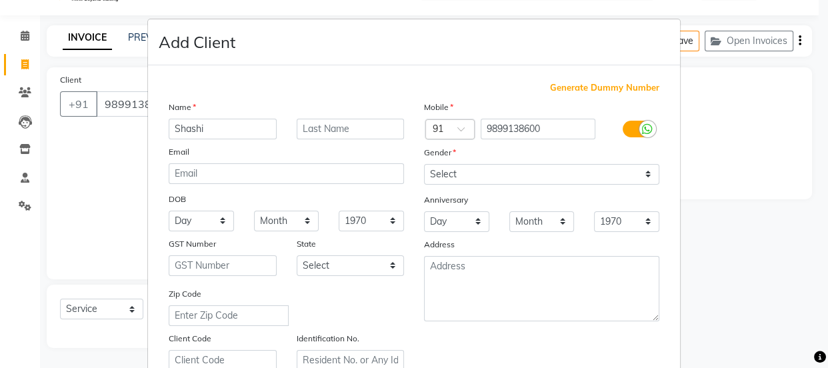
type input "Shashi"
drag, startPoint x: 299, startPoint y: 123, endPoint x: 323, endPoint y: 139, distance: 28.8
click at [305, 129] on input "text" at bounding box center [351, 129] width 108 height 21
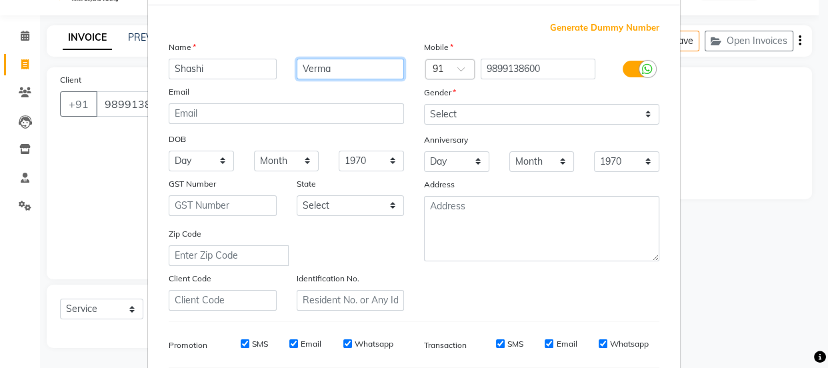
type input "Verma"
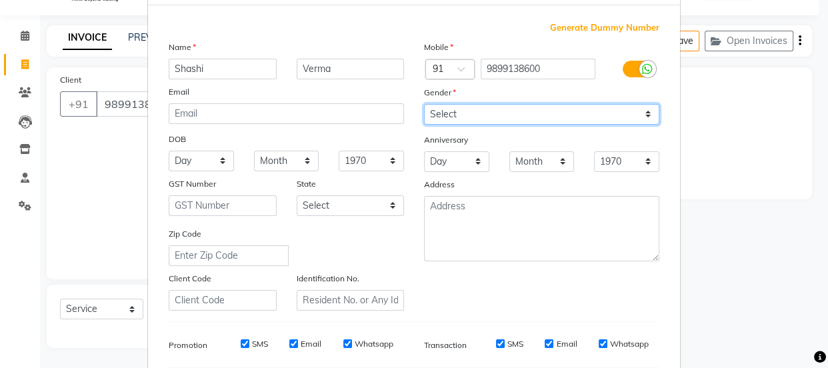
click at [462, 115] on select "Select [DEMOGRAPHIC_DATA] [DEMOGRAPHIC_DATA] Other Prefer Not To Say" at bounding box center [541, 114] width 235 height 21
select select "[DEMOGRAPHIC_DATA]"
click at [424, 104] on select "Select [DEMOGRAPHIC_DATA] [DEMOGRAPHIC_DATA] Other Prefer Not To Say" at bounding box center [541, 114] width 235 height 21
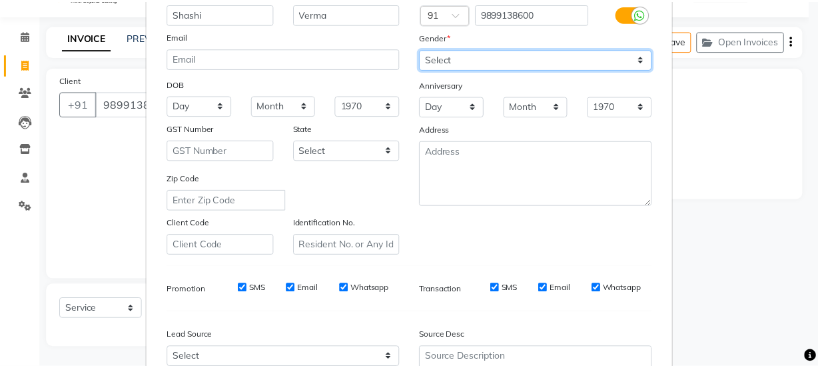
scroll to position [251, 0]
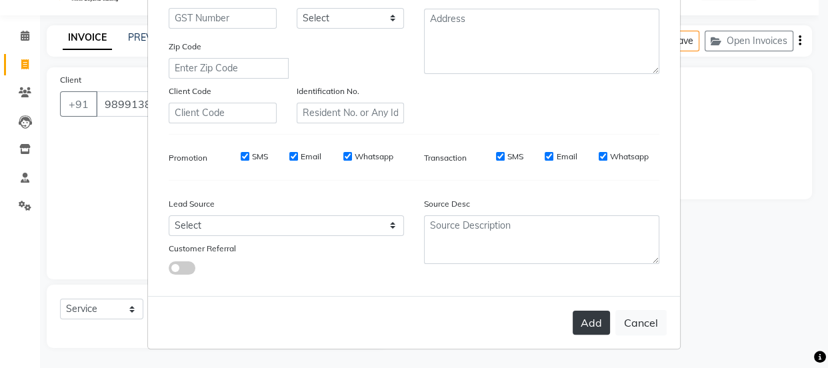
click at [584, 317] on button "Add" at bounding box center [590, 323] width 37 height 24
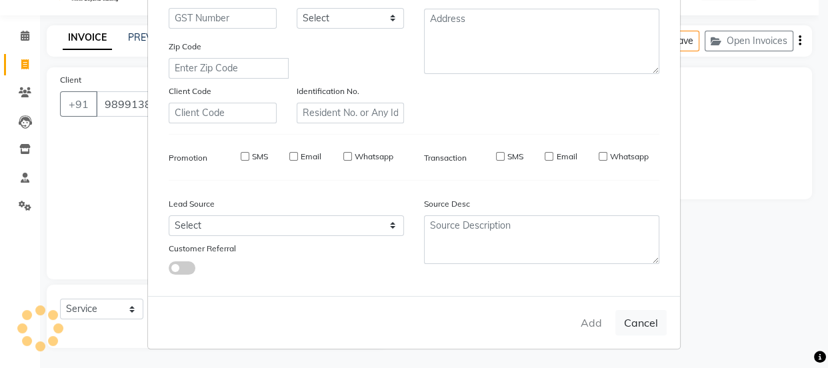
select select
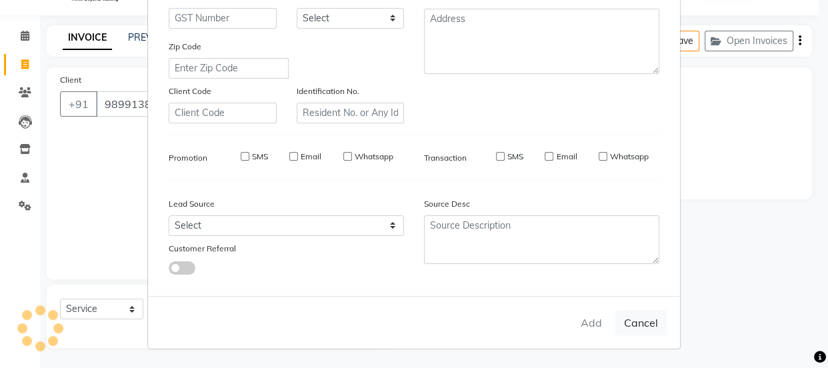
select select
checkbox input "false"
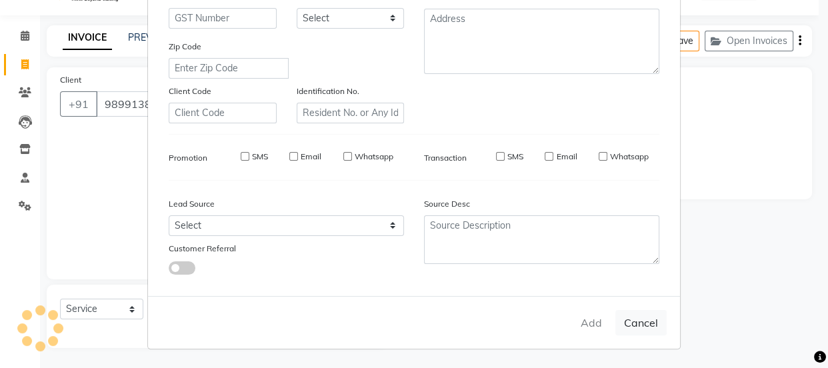
checkbox input "false"
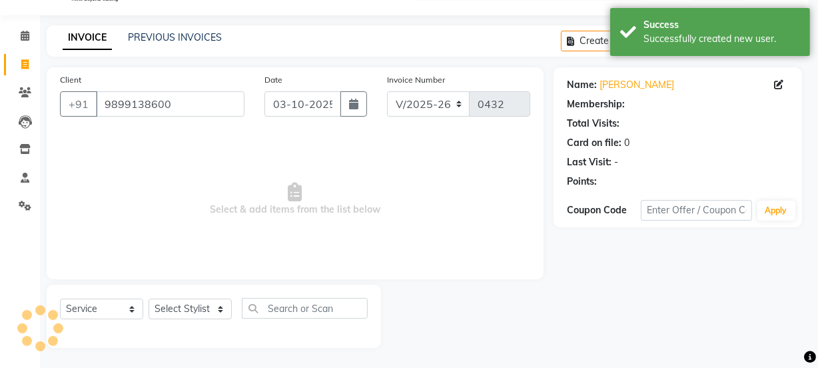
select select "1: Object"
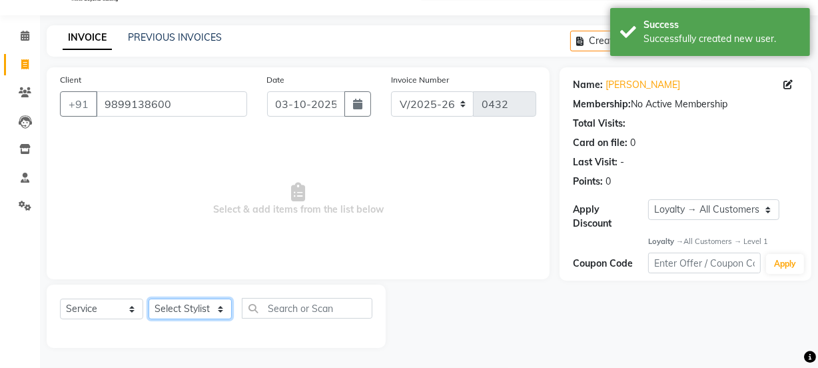
click at [207, 307] on select "Select Stylist [PERSON_NAME] [PERSON_NAME] [PERSON_NAME] Manager [PERSON_NAME] …" at bounding box center [190, 309] width 83 height 21
select select "91707"
click at [149, 299] on select "Select Stylist [PERSON_NAME] [PERSON_NAME] [PERSON_NAME] Manager [PERSON_NAME] …" at bounding box center [190, 309] width 83 height 21
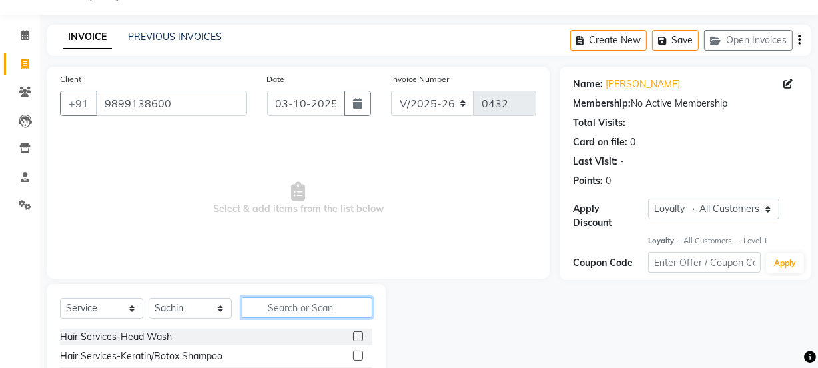
click at [289, 306] on input "text" at bounding box center [307, 307] width 131 height 21
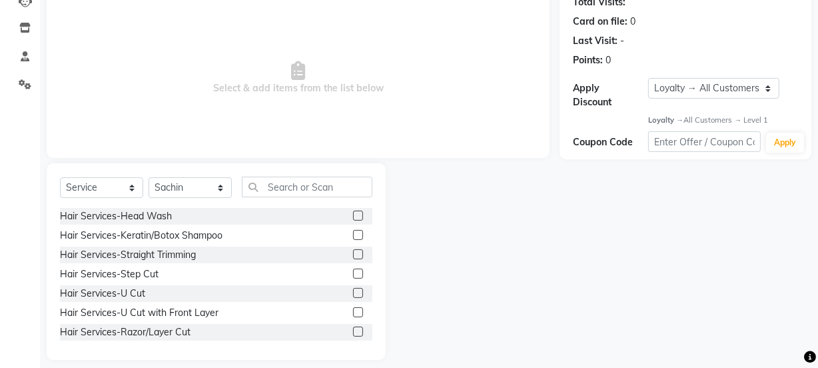
click at [353, 289] on label at bounding box center [358, 293] width 10 height 10
click at [353, 289] on input "checkbox" at bounding box center [357, 293] width 9 height 9
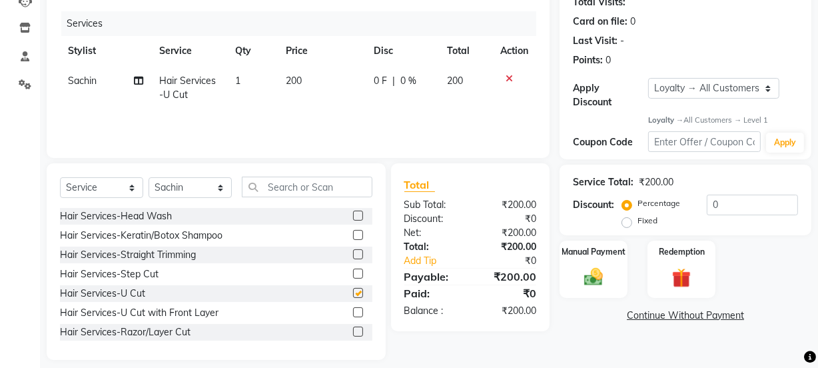
checkbox input "false"
click at [303, 75] on td "200" at bounding box center [322, 88] width 89 height 44
select select "91707"
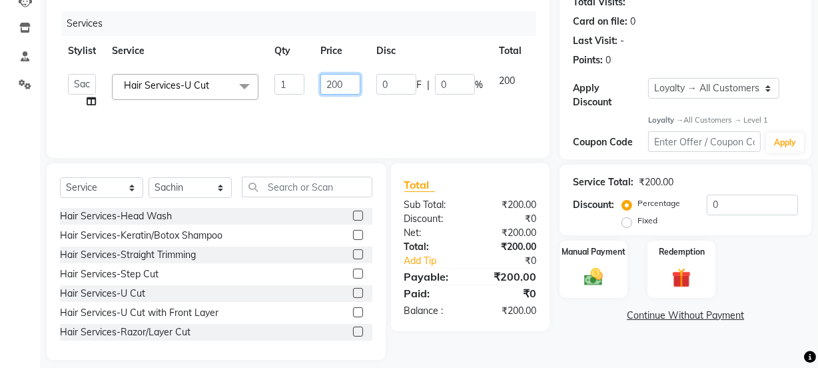
click at [343, 81] on input "200" at bounding box center [341, 84] width 40 height 21
type input "250"
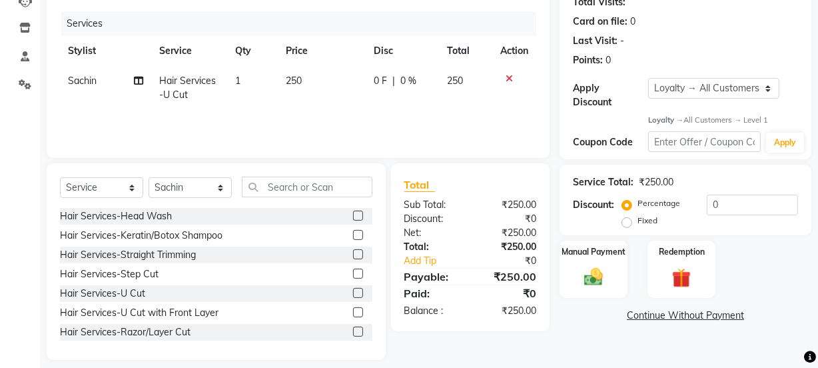
click at [333, 107] on td "250" at bounding box center [322, 88] width 89 height 44
select select "91707"
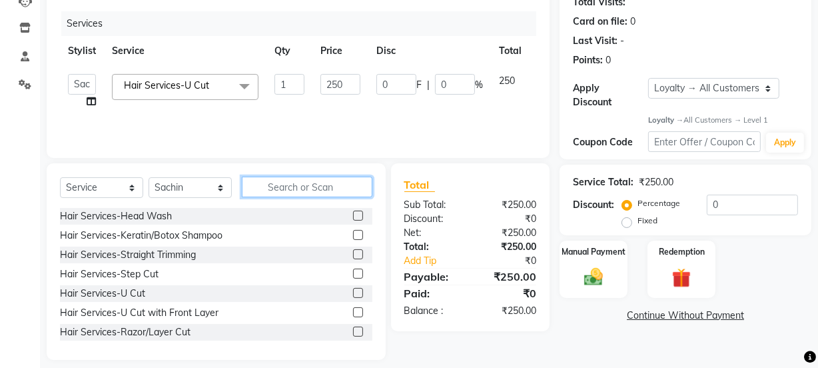
click at [327, 186] on input "text" at bounding box center [307, 187] width 131 height 21
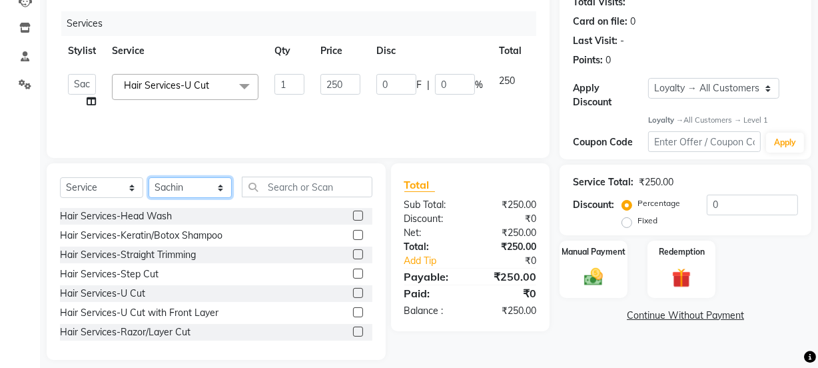
click at [175, 187] on select "Select Stylist [PERSON_NAME] [PERSON_NAME] [PERSON_NAME] Manager [PERSON_NAME] …" at bounding box center [190, 187] width 83 height 21
select select "91714"
click at [149, 177] on select "Select Stylist [PERSON_NAME] [PERSON_NAME] [PERSON_NAME] Manager [PERSON_NAME] …" at bounding box center [190, 187] width 83 height 21
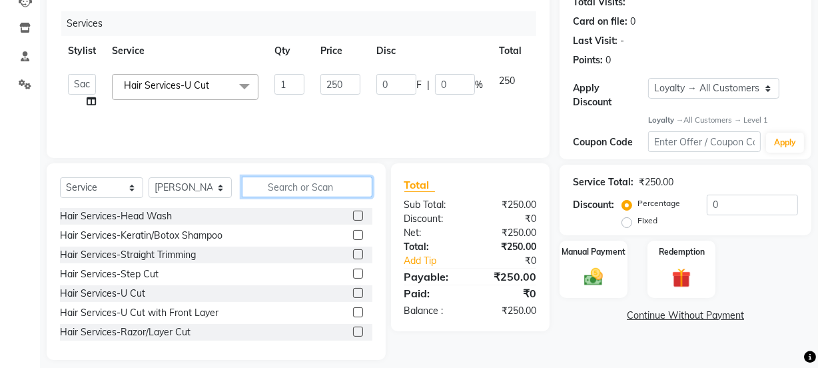
click at [305, 187] on input "text" at bounding box center [307, 187] width 131 height 21
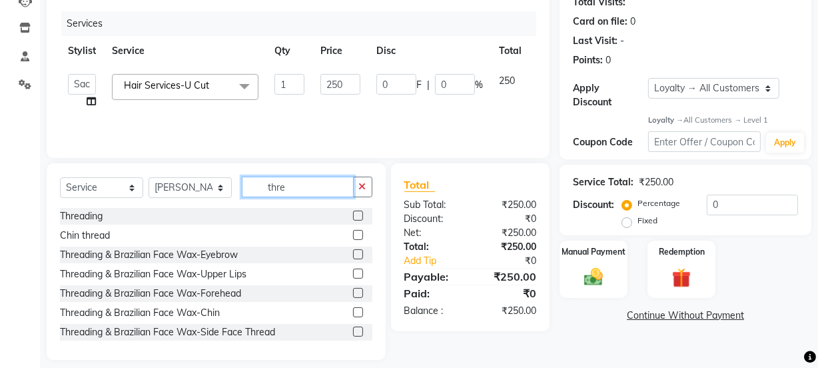
type input "thre"
click at [353, 217] on label at bounding box center [358, 216] width 10 height 10
click at [353, 217] on input "checkbox" at bounding box center [357, 216] width 9 height 9
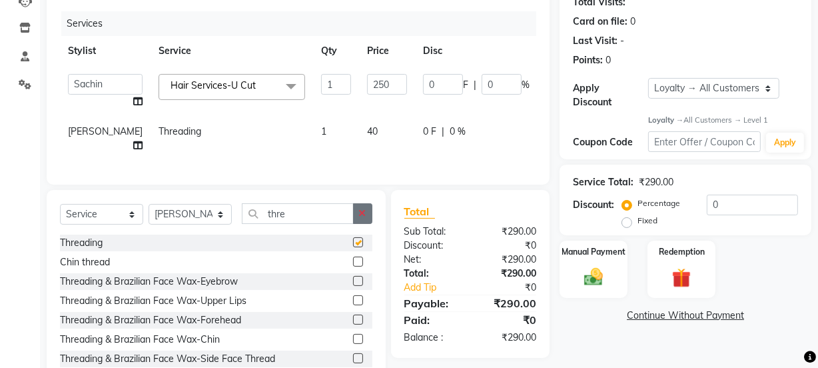
checkbox input "false"
click at [361, 218] on icon "button" at bounding box center [362, 213] width 7 height 9
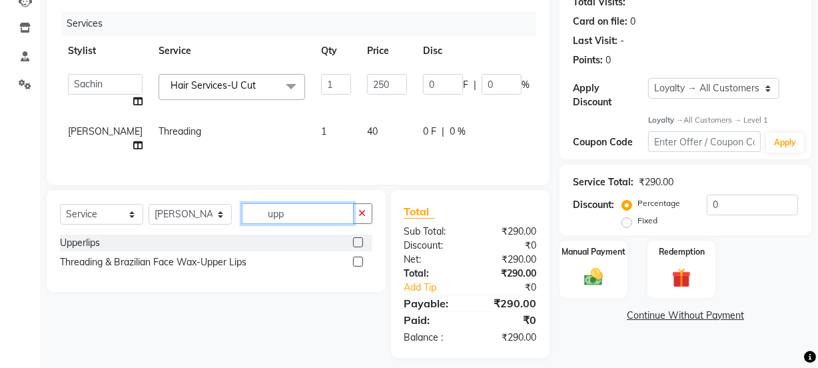
type input "upp"
click at [358, 247] on label at bounding box center [358, 242] width 10 height 10
click at [358, 247] on input "checkbox" at bounding box center [357, 243] width 9 height 9
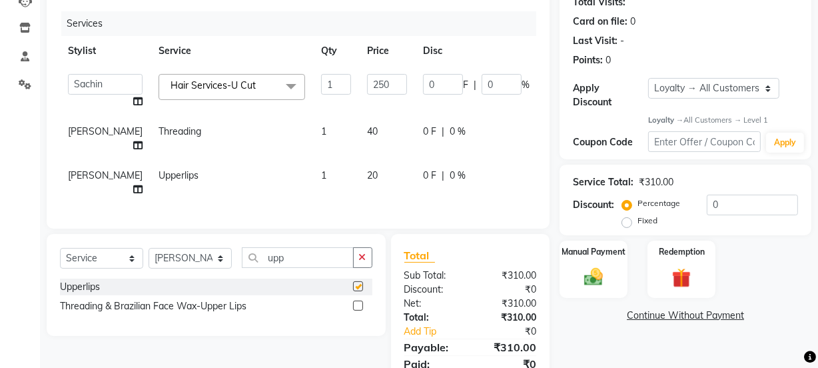
checkbox input "false"
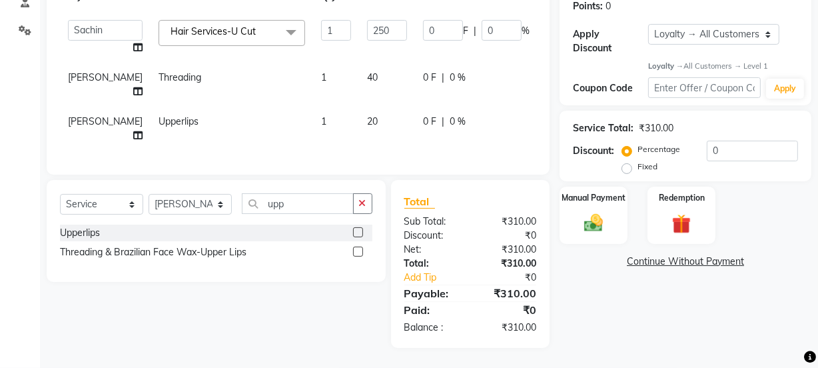
scroll to position [217, 0]
click at [605, 200] on div "Manual Payment" at bounding box center [593, 215] width 71 height 59
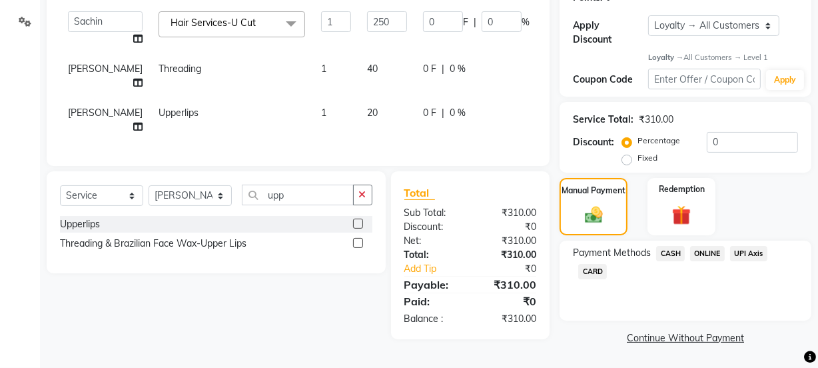
click at [712, 253] on span "ONLINE" at bounding box center [707, 253] width 35 height 15
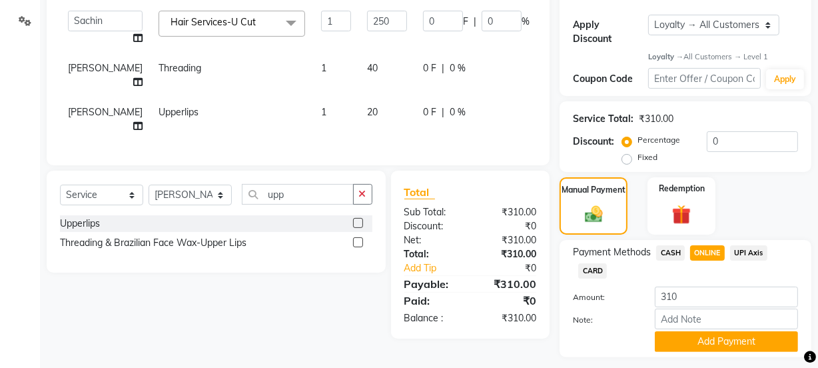
scroll to position [253, 0]
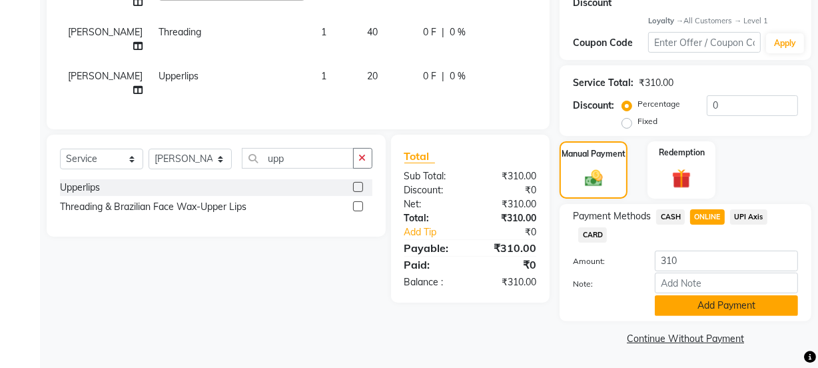
click at [697, 297] on button "Add Payment" at bounding box center [726, 305] width 143 height 21
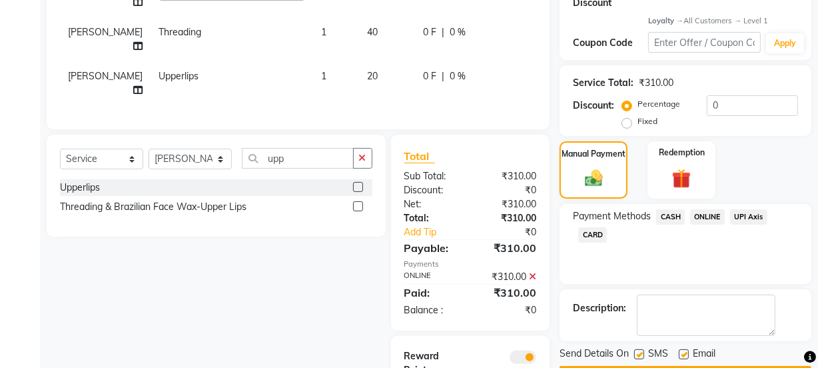
scroll to position [352, 0]
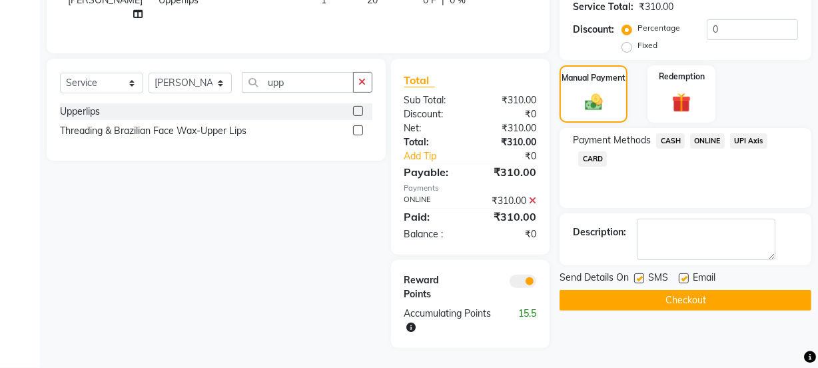
click at [686, 273] on label at bounding box center [684, 278] width 10 height 10
click at [686, 275] on input "checkbox" at bounding box center [683, 279] width 9 height 9
checkbox input "false"
click at [678, 290] on button "Checkout" at bounding box center [686, 300] width 252 height 21
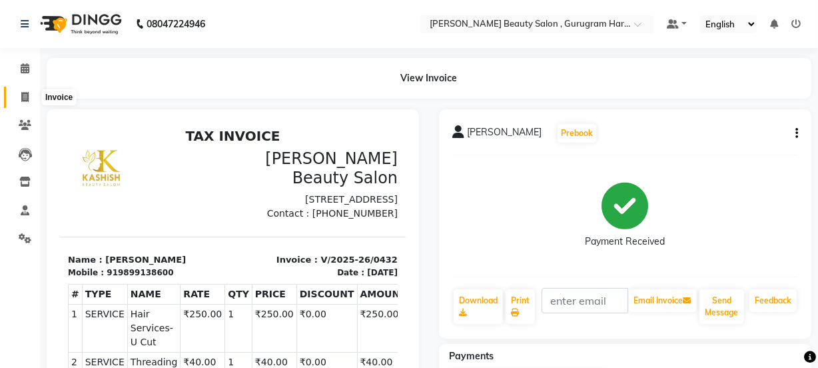
click at [19, 93] on span at bounding box center [24, 97] width 23 height 15
select select "9017"
select select "service"
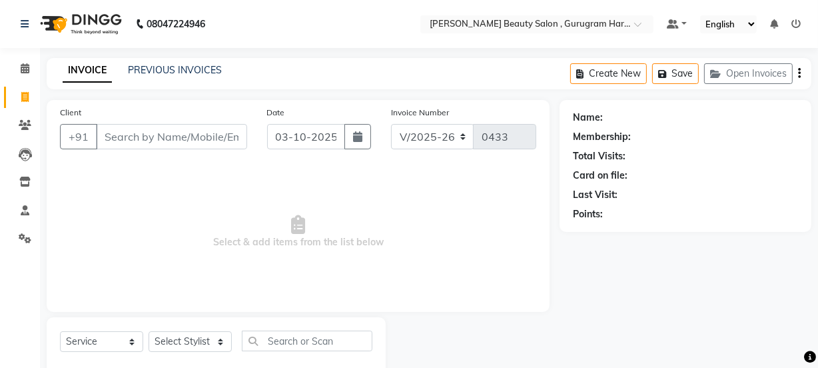
scroll to position [33, 0]
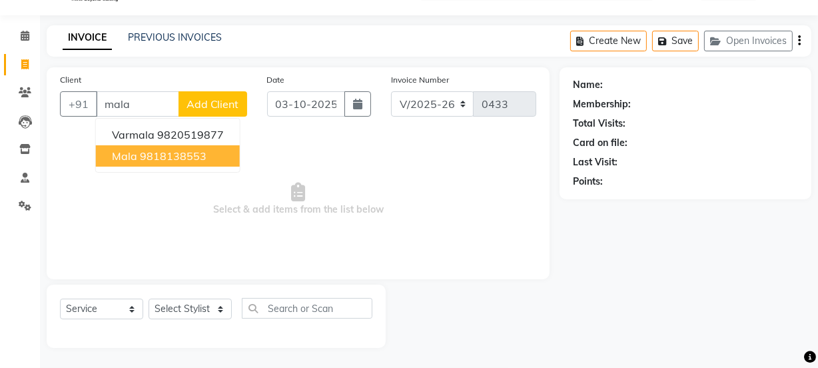
click at [195, 159] on ngb-highlight "9818138553" at bounding box center [173, 155] width 67 height 13
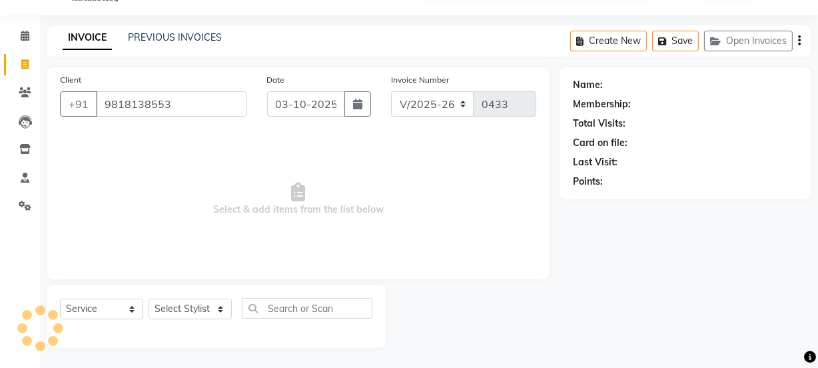
type input "9818138553"
select select "1: Object"
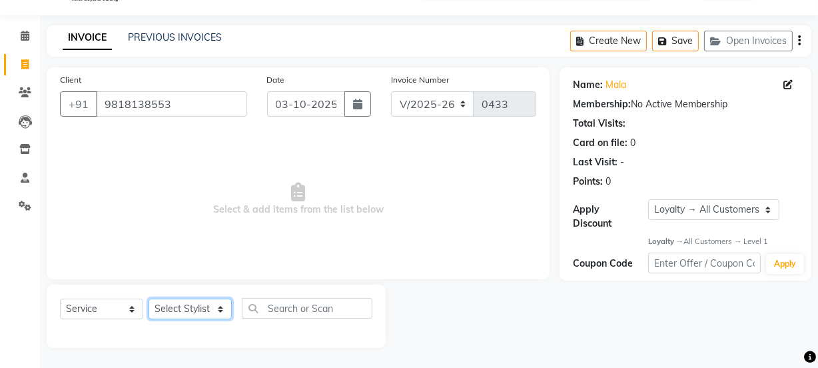
click at [203, 306] on select "Select Stylist [PERSON_NAME] [PERSON_NAME] [PERSON_NAME] Manager [PERSON_NAME] …" at bounding box center [190, 309] width 83 height 21
select select "93658"
click at [149, 299] on select "Select Stylist [PERSON_NAME] [PERSON_NAME] [PERSON_NAME] Manager [PERSON_NAME] …" at bounding box center [190, 309] width 83 height 21
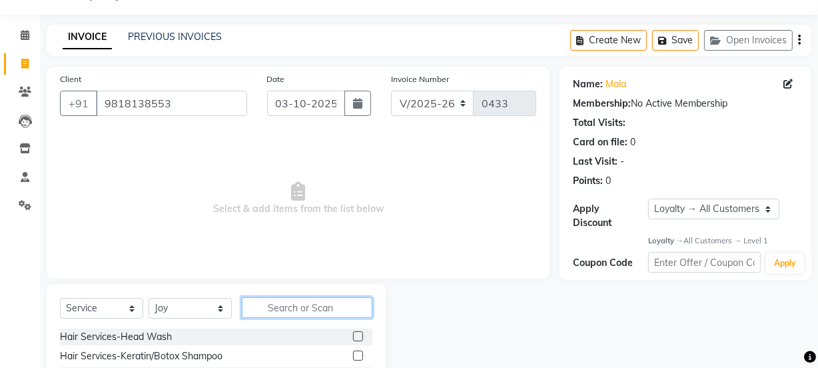
click at [304, 313] on input "text" at bounding box center [307, 307] width 131 height 21
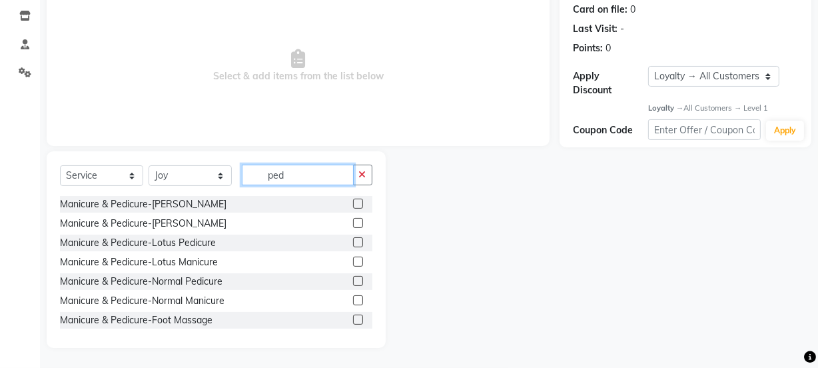
type input "ped"
click at [353, 280] on label at bounding box center [358, 281] width 10 height 10
click at [353, 280] on input "checkbox" at bounding box center [357, 281] width 9 height 9
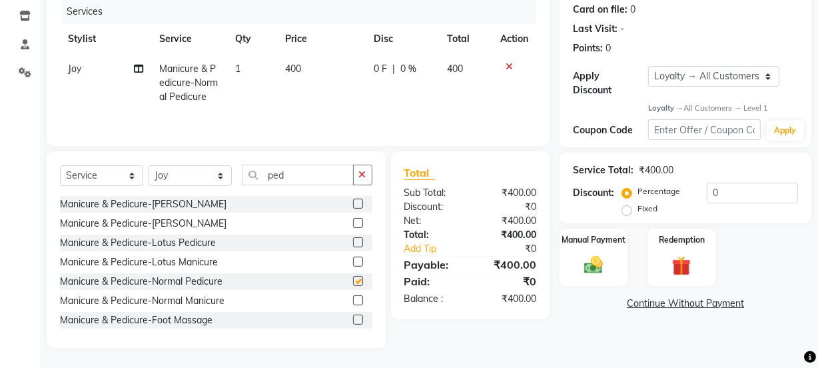
checkbox input "false"
click at [195, 179] on select "Select Stylist [PERSON_NAME] [PERSON_NAME] [PERSON_NAME] Manager [PERSON_NAME] …" at bounding box center [190, 175] width 83 height 21
select select "91712"
click at [149, 165] on select "Select Stylist [PERSON_NAME] [PERSON_NAME] [PERSON_NAME] Manager [PERSON_NAME] …" at bounding box center [190, 175] width 83 height 21
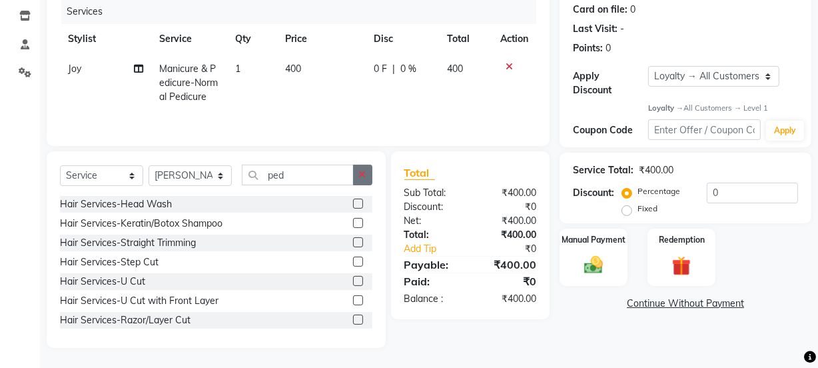
click at [358, 179] on button "button" at bounding box center [362, 175] width 19 height 21
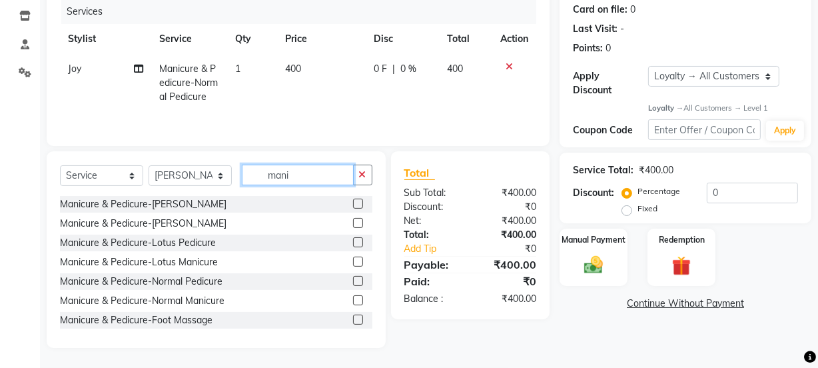
type input "mani"
click at [353, 298] on label at bounding box center [358, 300] width 10 height 10
click at [353, 298] on input "checkbox" at bounding box center [357, 301] width 9 height 9
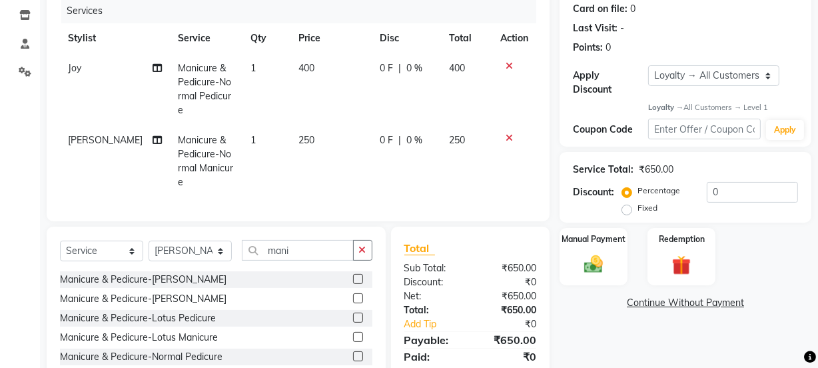
checkbox input "false"
click at [360, 245] on icon "button" at bounding box center [362, 249] width 7 height 9
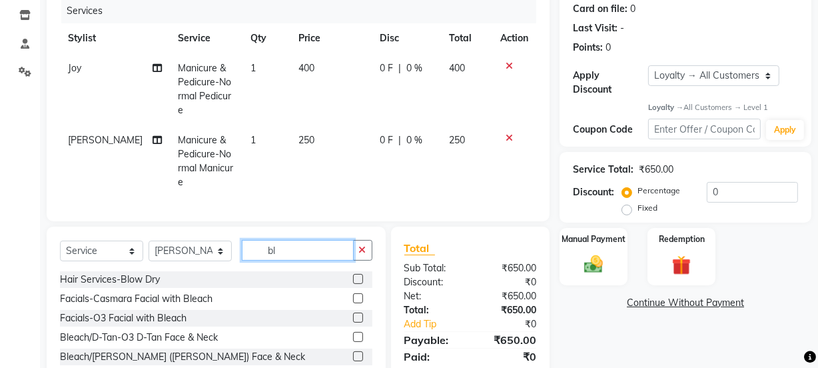
scroll to position [223, 0]
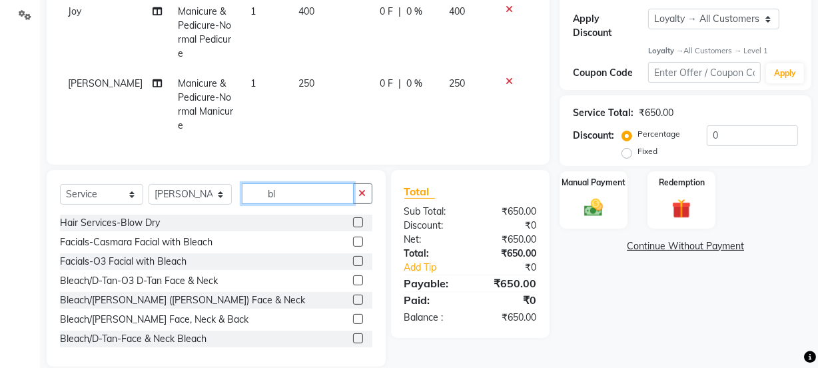
type input "bl"
click at [353, 333] on label at bounding box center [358, 338] width 10 height 10
click at [353, 335] on input "checkbox" at bounding box center [357, 339] width 9 height 9
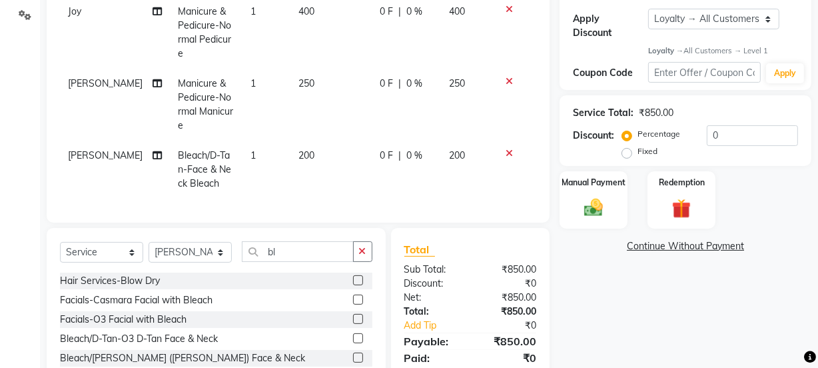
checkbox input "false"
click at [350, 241] on input "bl" at bounding box center [298, 251] width 112 height 21
click at [367, 241] on button "button" at bounding box center [362, 251] width 19 height 21
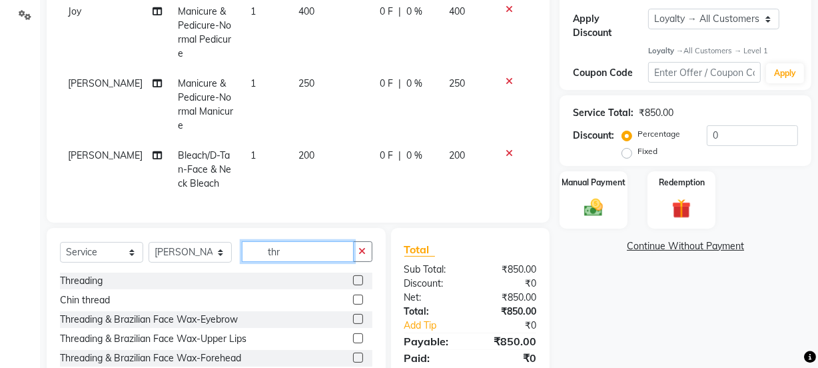
type input "thr"
click at [353, 275] on label at bounding box center [358, 280] width 10 height 10
click at [353, 277] on input "checkbox" at bounding box center [357, 281] width 9 height 9
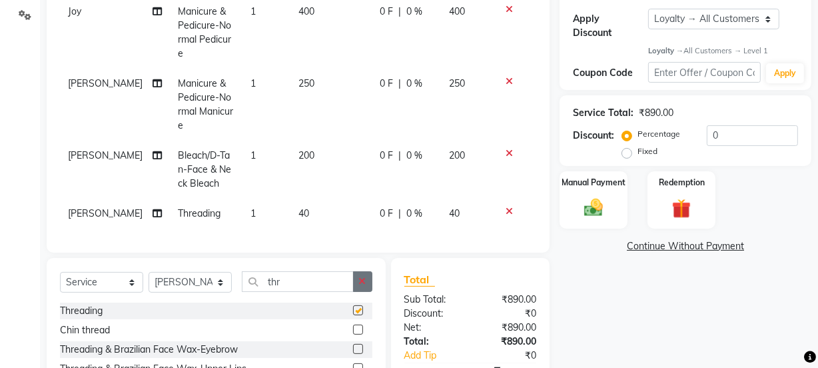
checkbox input "false"
click at [360, 277] on icon "button" at bounding box center [362, 281] width 7 height 9
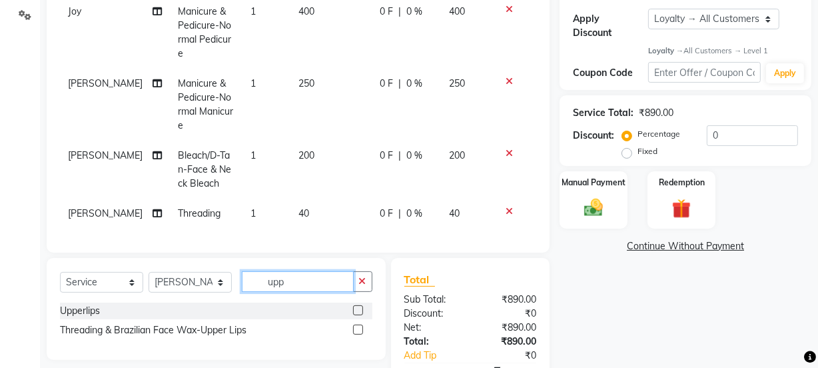
type input "upp"
click at [358, 305] on label at bounding box center [358, 310] width 10 height 10
click at [358, 307] on input "checkbox" at bounding box center [357, 311] width 9 height 9
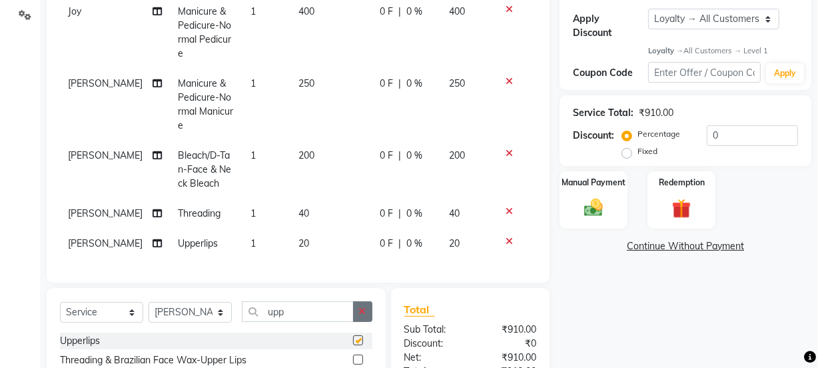
checkbox input "false"
click at [365, 307] on icon "button" at bounding box center [362, 311] width 7 height 9
type input "chi"
click at [358, 354] on label at bounding box center [358, 359] width 10 height 10
click at [358, 356] on input "checkbox" at bounding box center [357, 360] width 9 height 9
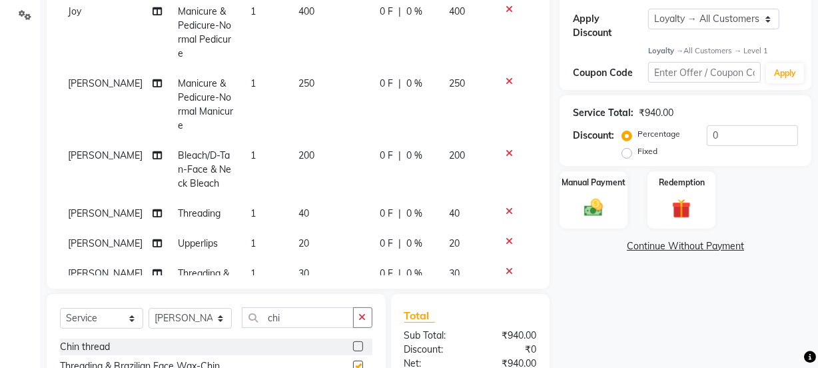
checkbox input "false"
click at [506, 237] on icon at bounding box center [509, 241] width 7 height 9
drag, startPoint x: 366, startPoint y: 318, endPoint x: 351, endPoint y: 316, distance: 15.5
click at [363, 318] on button "button" at bounding box center [362, 317] width 19 height 21
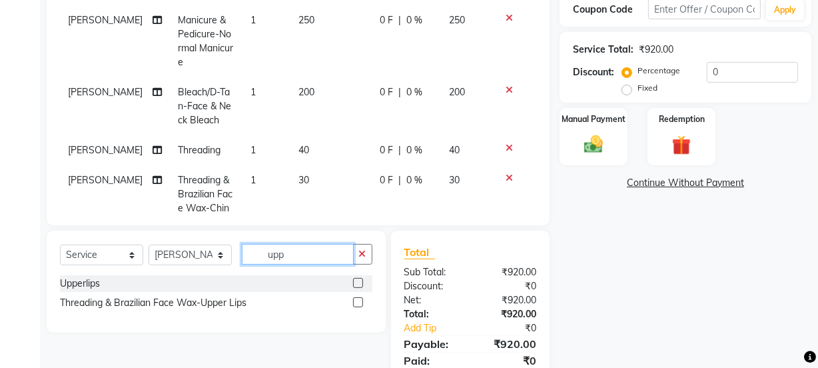
scroll to position [337, 0]
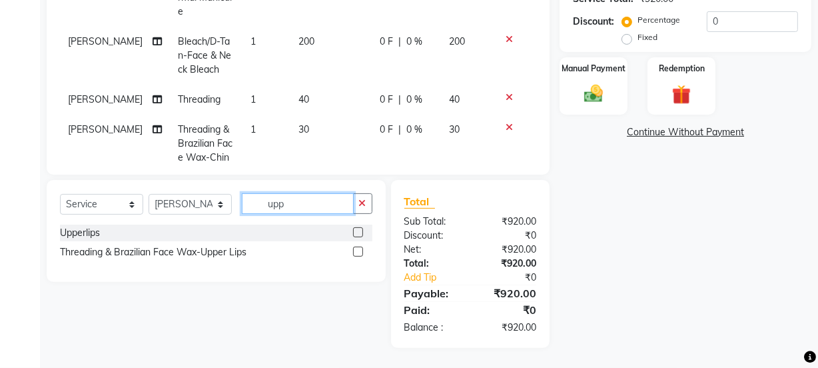
type input "upp"
click at [360, 251] on label at bounding box center [358, 252] width 10 height 10
click at [360, 251] on input "checkbox" at bounding box center [357, 252] width 9 height 9
checkbox input "false"
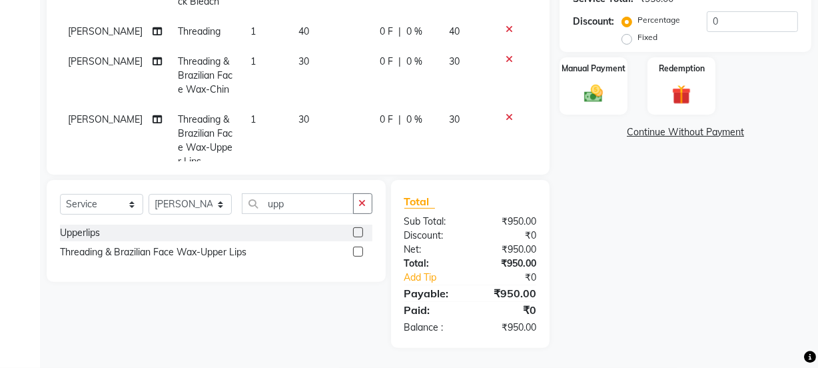
scroll to position [75, 0]
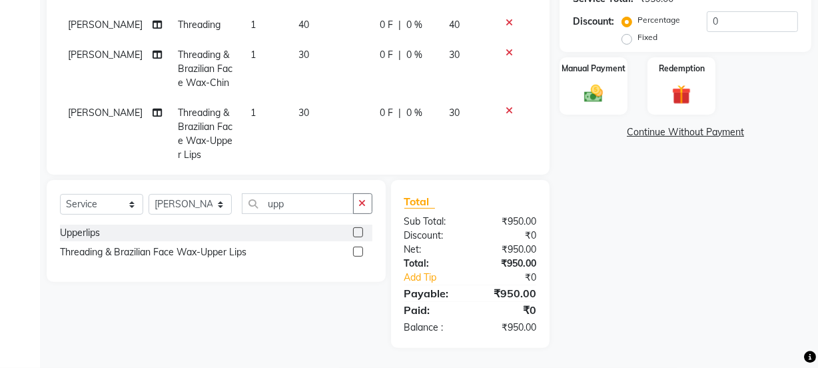
click at [295, 98] on td "30" at bounding box center [332, 134] width 82 height 72
select select "91712"
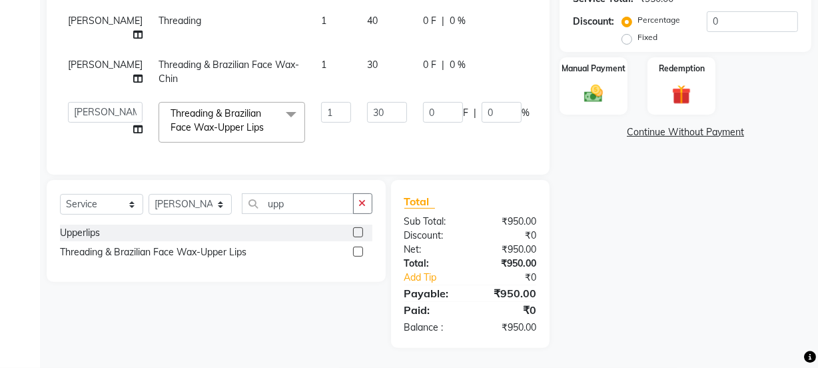
scroll to position [17, 0]
click at [367, 102] on input "30" at bounding box center [387, 112] width 40 height 21
type input "3"
type input "20"
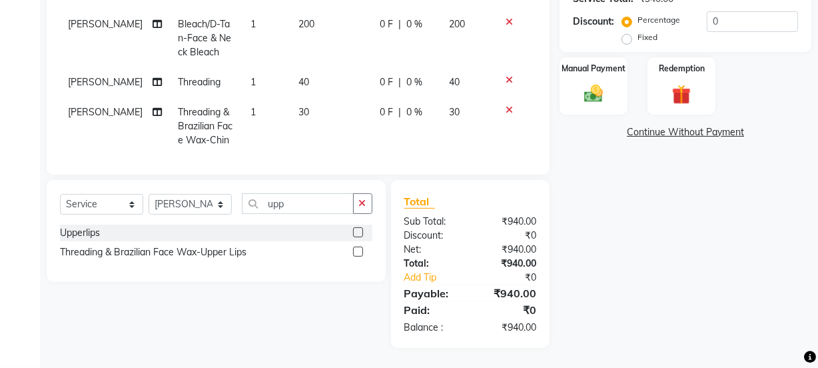
click at [341, 155] on td "20" at bounding box center [332, 191] width 82 height 72
select select "91712"
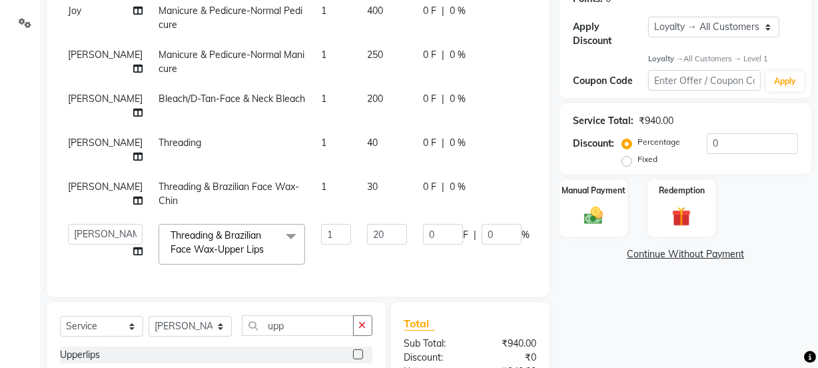
scroll to position [216, 0]
click at [600, 201] on div "Manual Payment" at bounding box center [593, 207] width 71 height 59
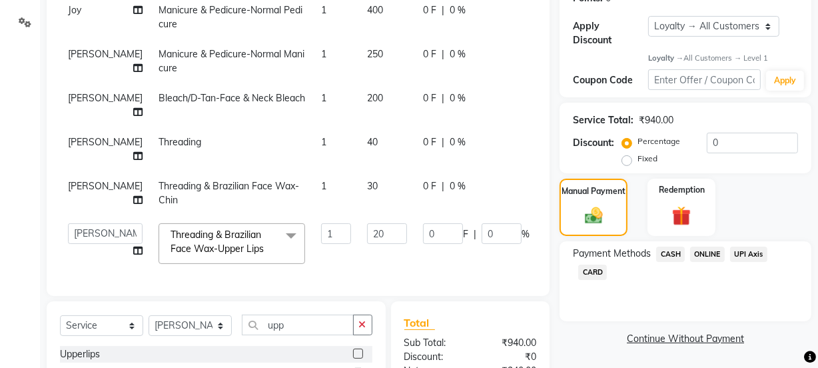
click at [710, 251] on span "ONLINE" at bounding box center [707, 254] width 35 height 15
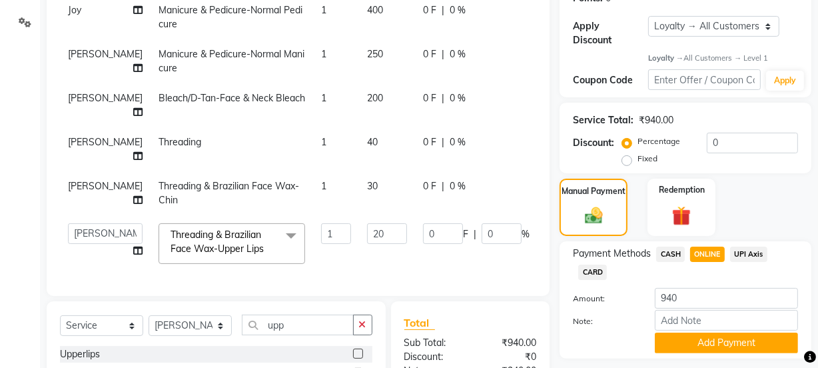
scroll to position [337, 0]
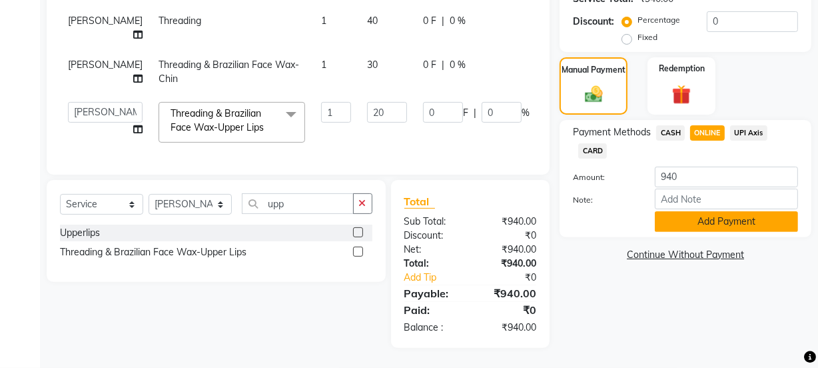
click at [673, 220] on button "Add Payment" at bounding box center [726, 221] width 143 height 21
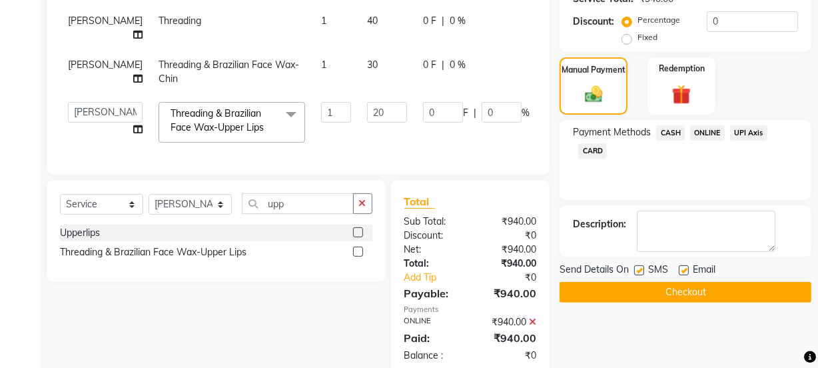
scroll to position [458, 0]
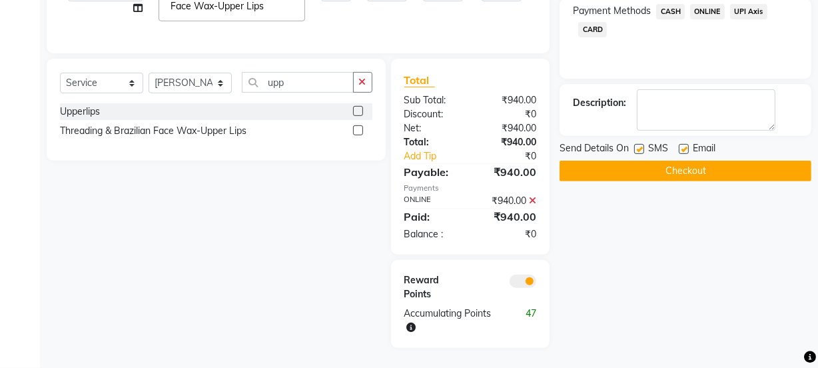
click at [686, 148] on label at bounding box center [684, 149] width 10 height 10
click at [686, 148] on input "checkbox" at bounding box center [683, 149] width 9 height 9
checkbox input "false"
click at [676, 169] on button "Checkout" at bounding box center [686, 171] width 252 height 21
